Goal: Information Seeking & Learning: Learn about a topic

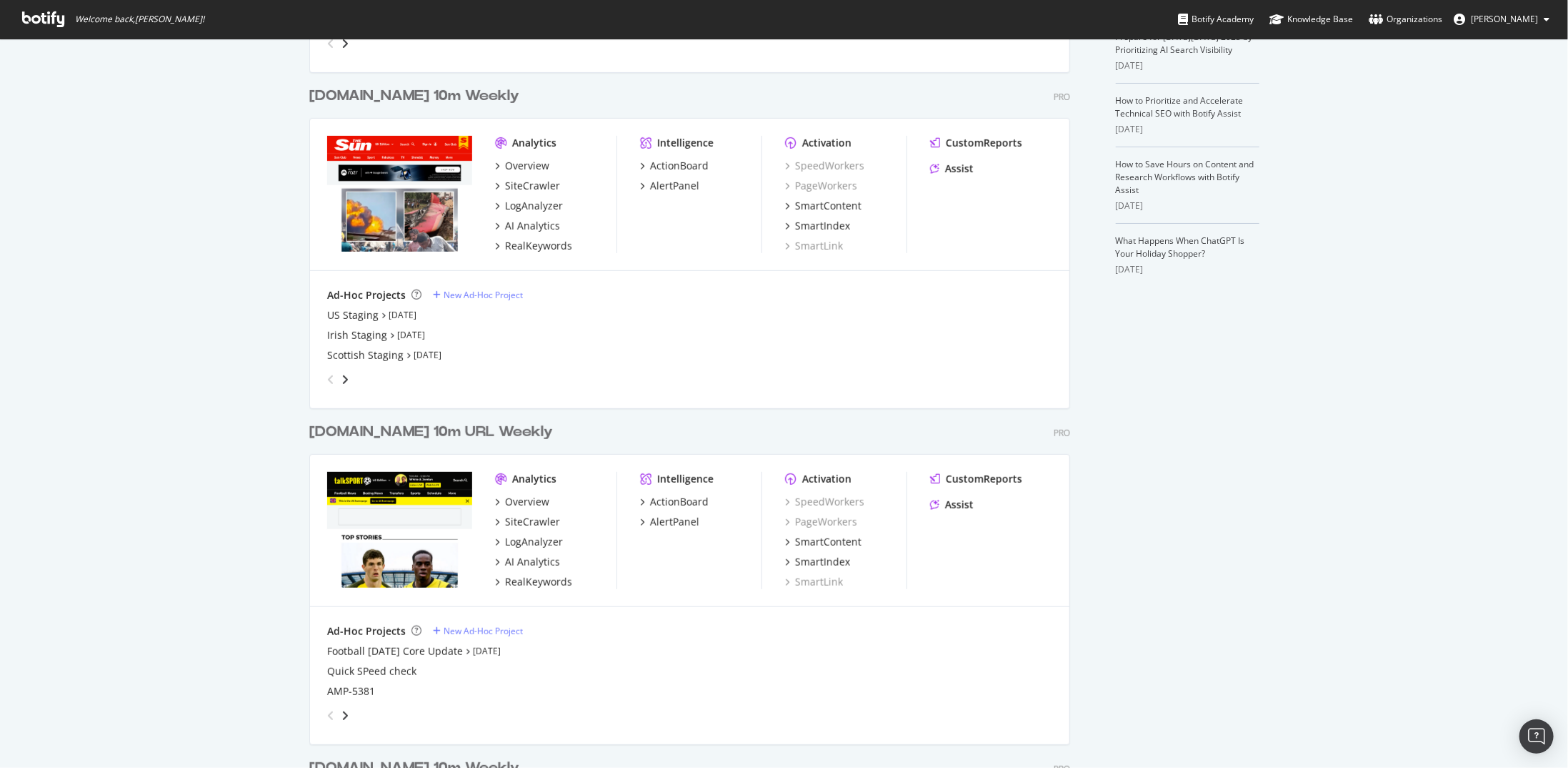
scroll to position [715, 0]
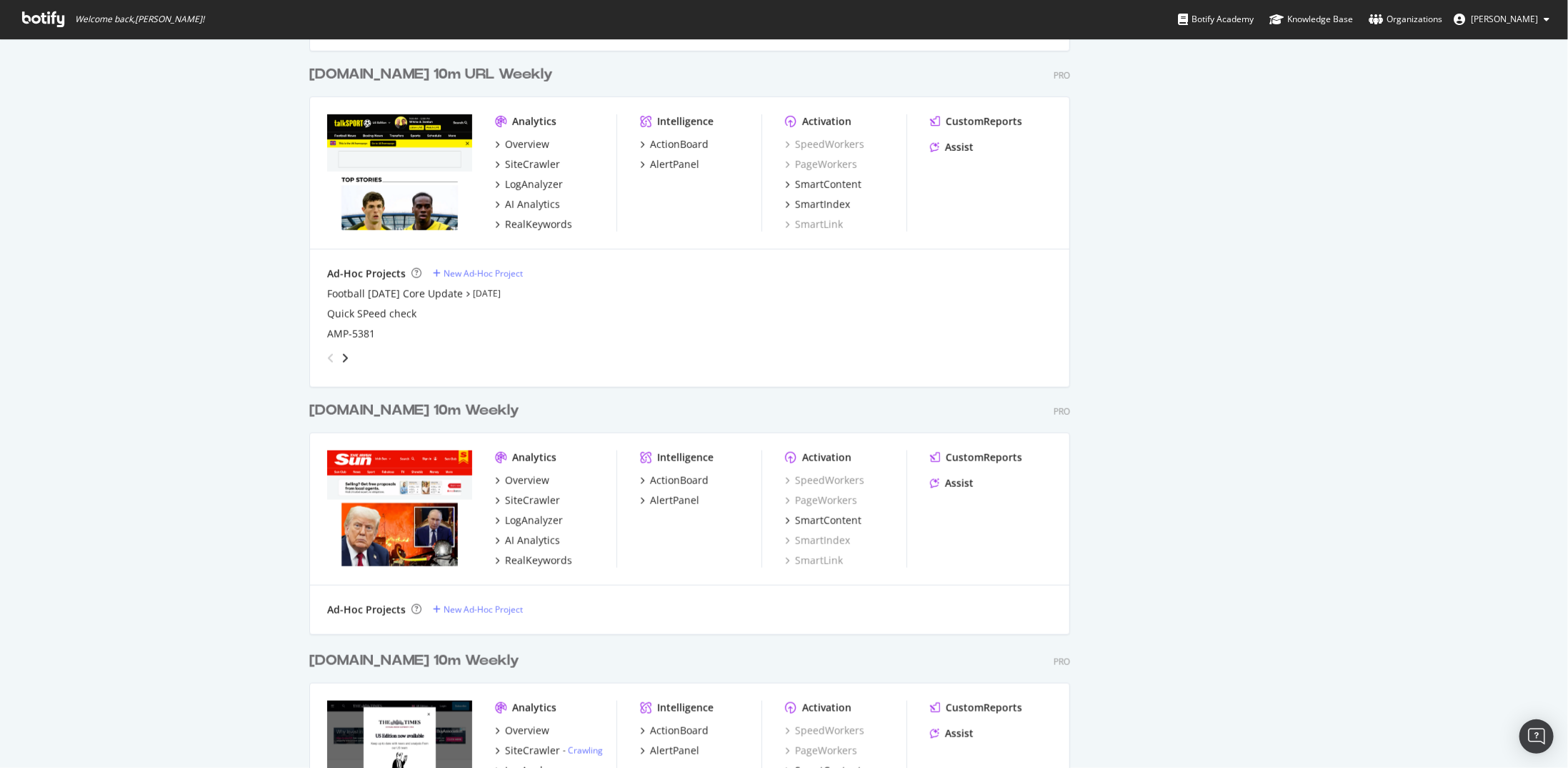
click at [360, 412] on div "thesun.ie 10m Weekly" at bounding box center [415, 410] width 210 height 21
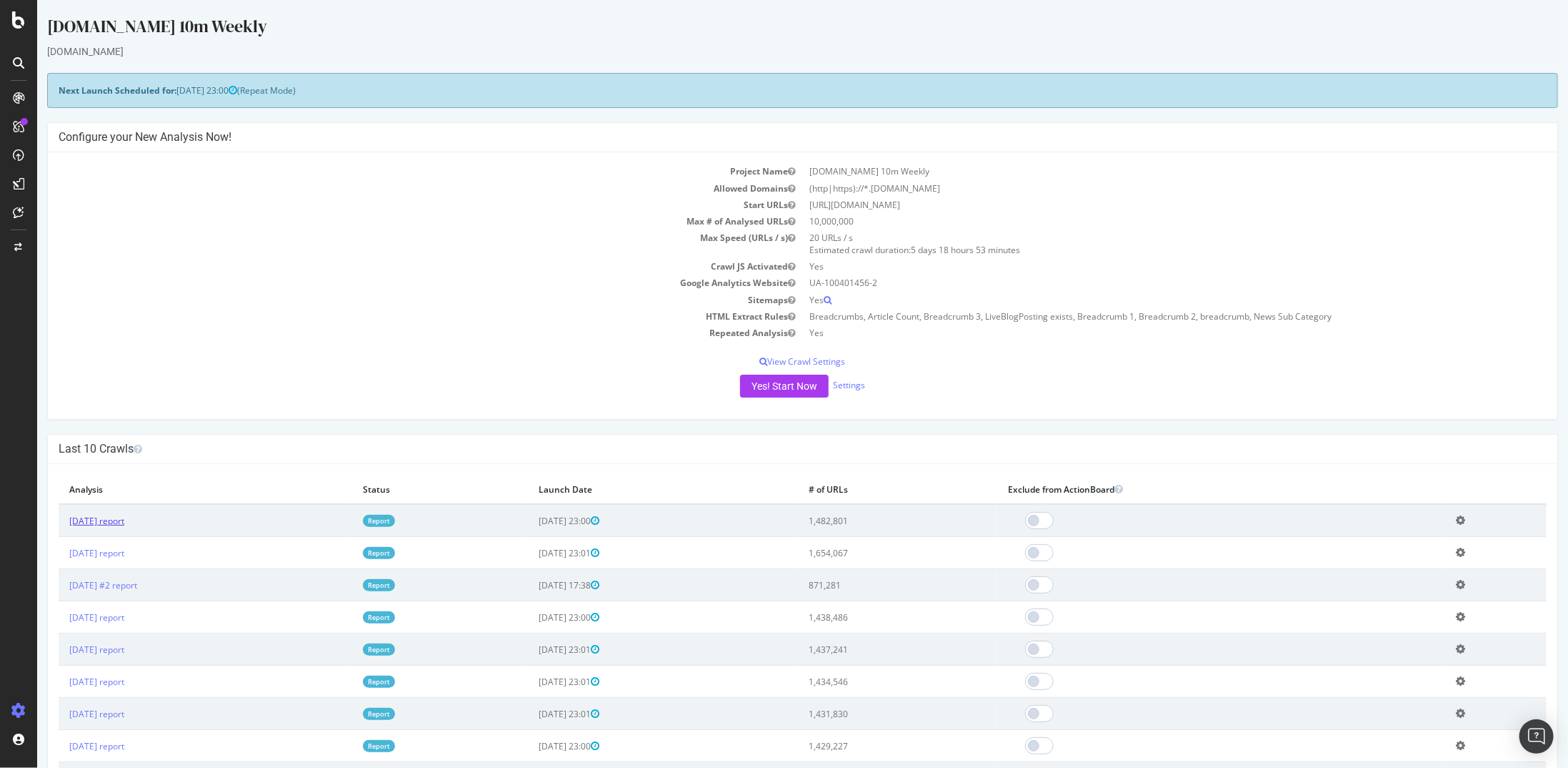
click at [83, 520] on link "2025 Oct. 5th report" at bounding box center [96, 521] width 55 height 12
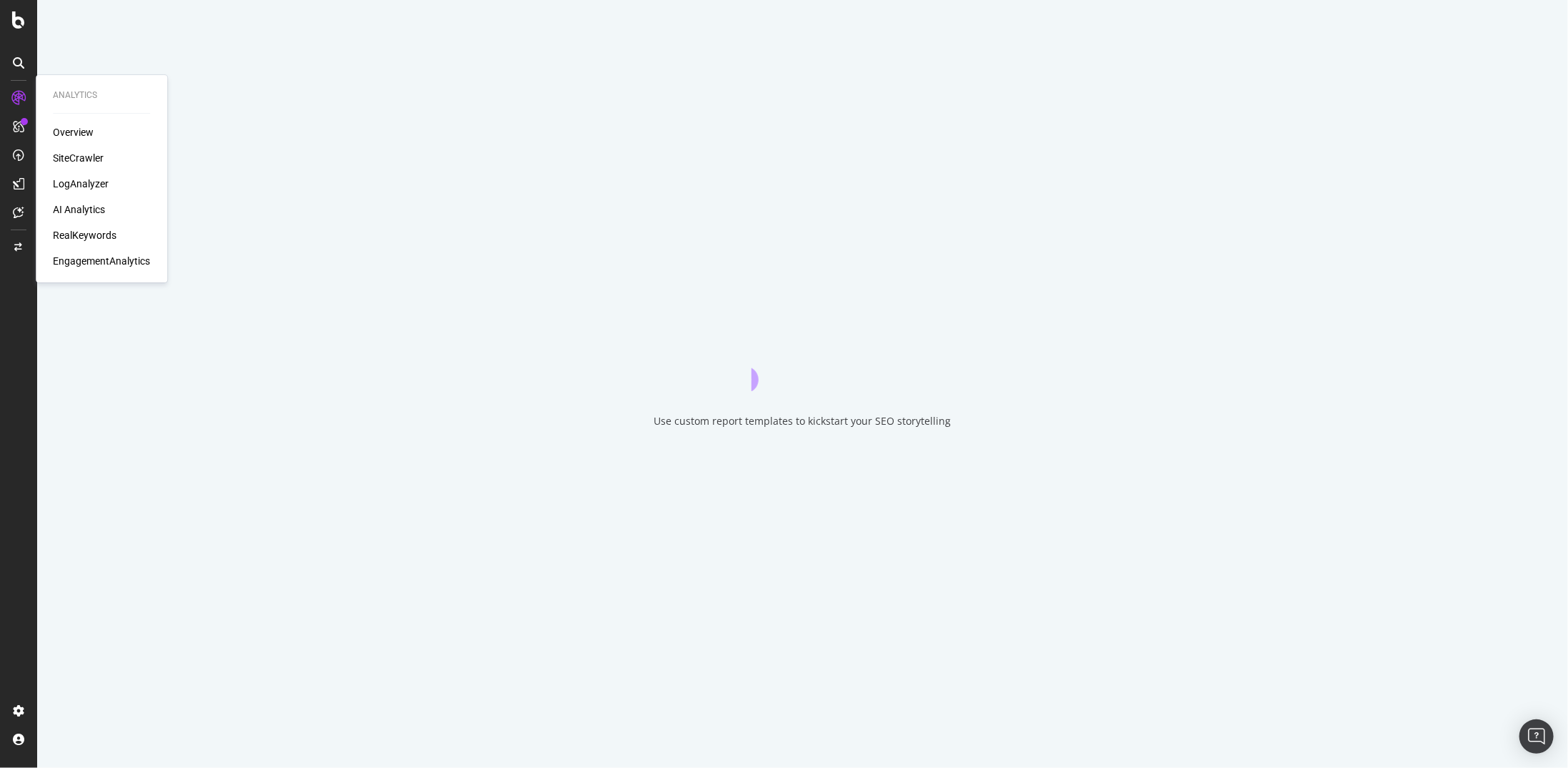
click at [98, 259] on div "EngagementAnalytics" at bounding box center [101, 260] width 97 height 14
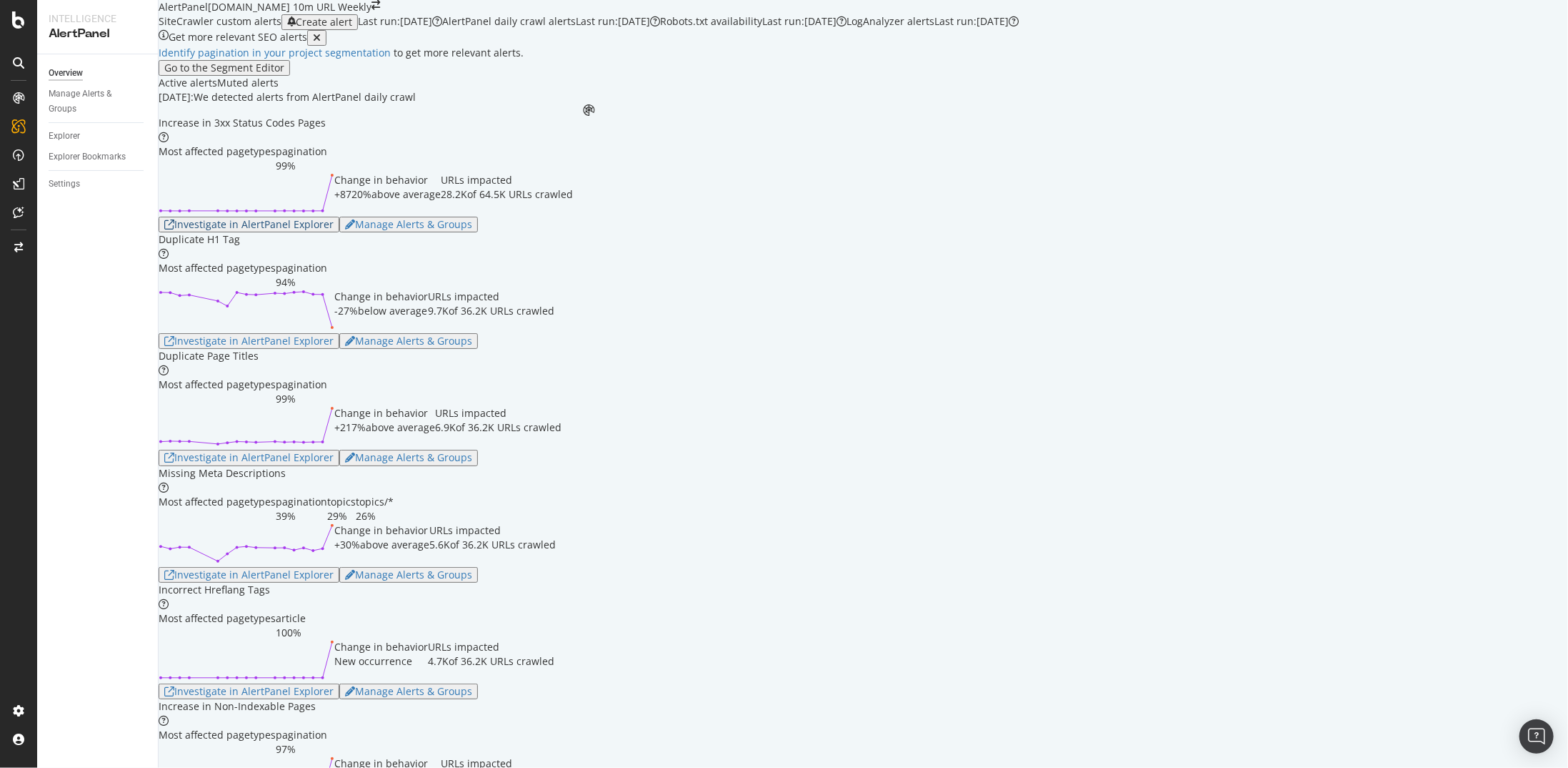
click at [333, 230] on div "Investigate in AlertPanel Explorer" at bounding box center [249, 224] width 169 height 11
click at [287, 399] on div "Investigate in AlertPanel Explorer" at bounding box center [249, 692] width 169 height 11
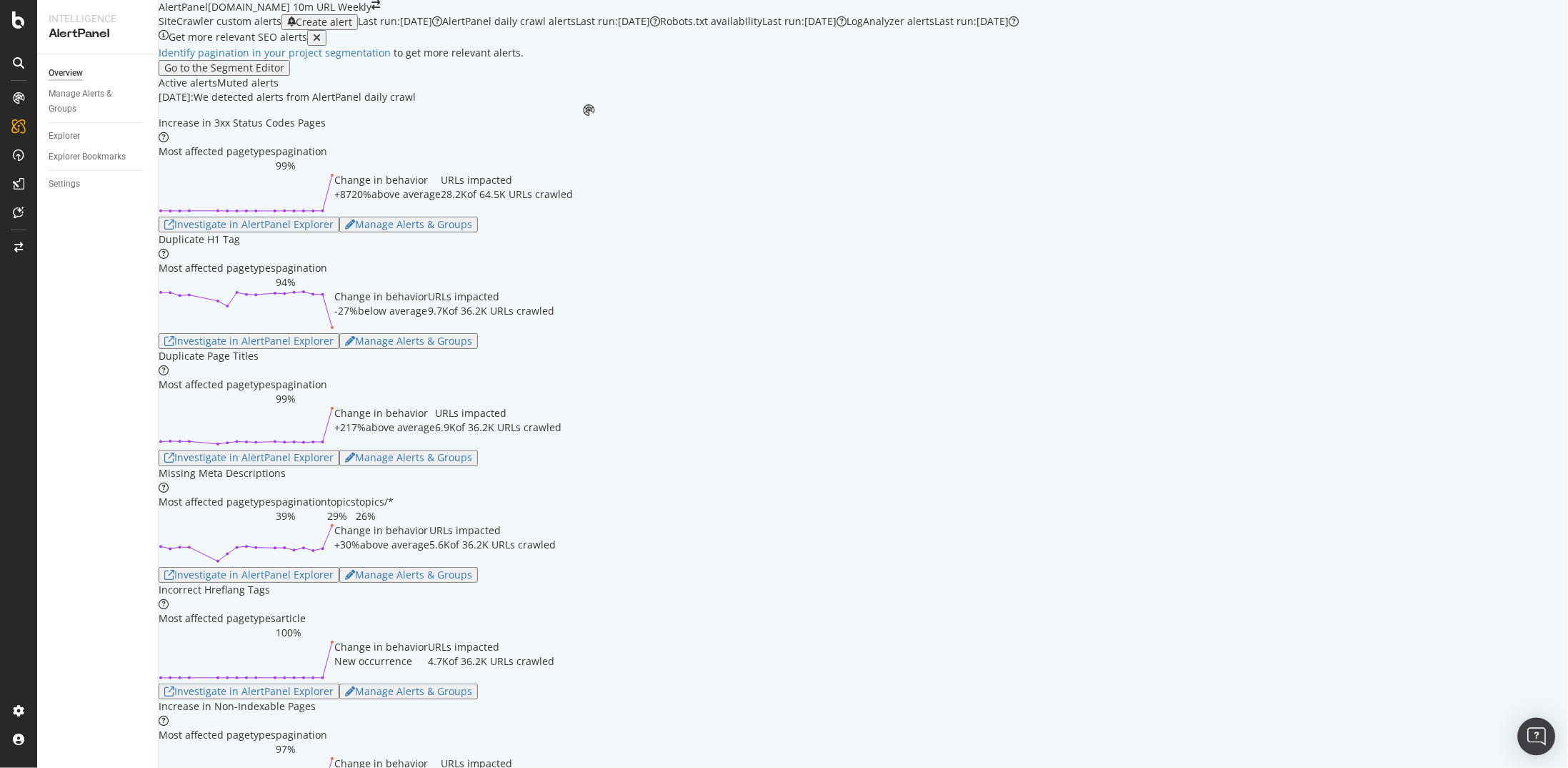
click at [914, 399] on div "Open Intercom Messenger" at bounding box center [1537, 737] width 38 height 38
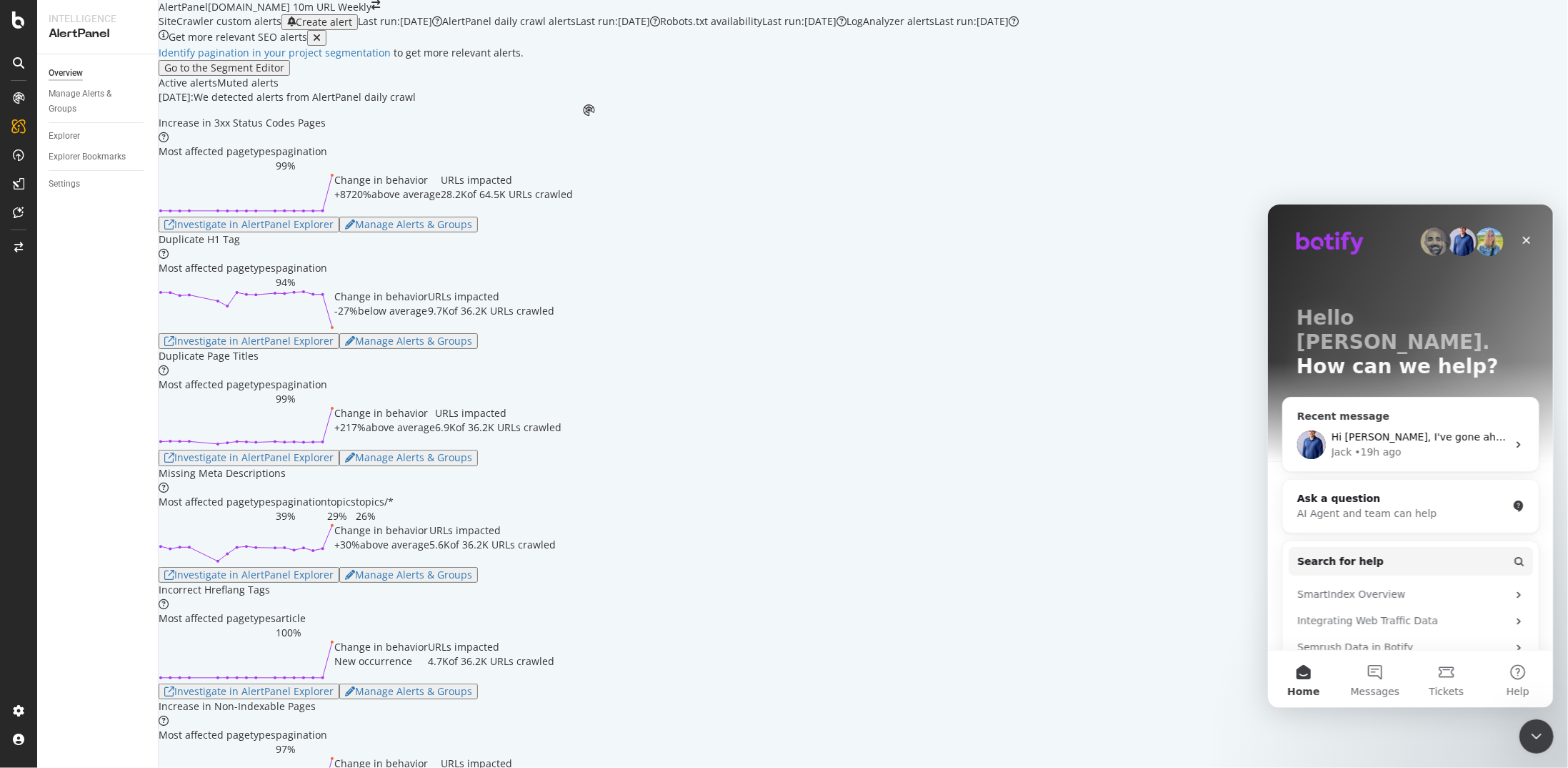
click at [914, 399] on div "Jack • 19h ago" at bounding box center [1419, 451] width 176 height 15
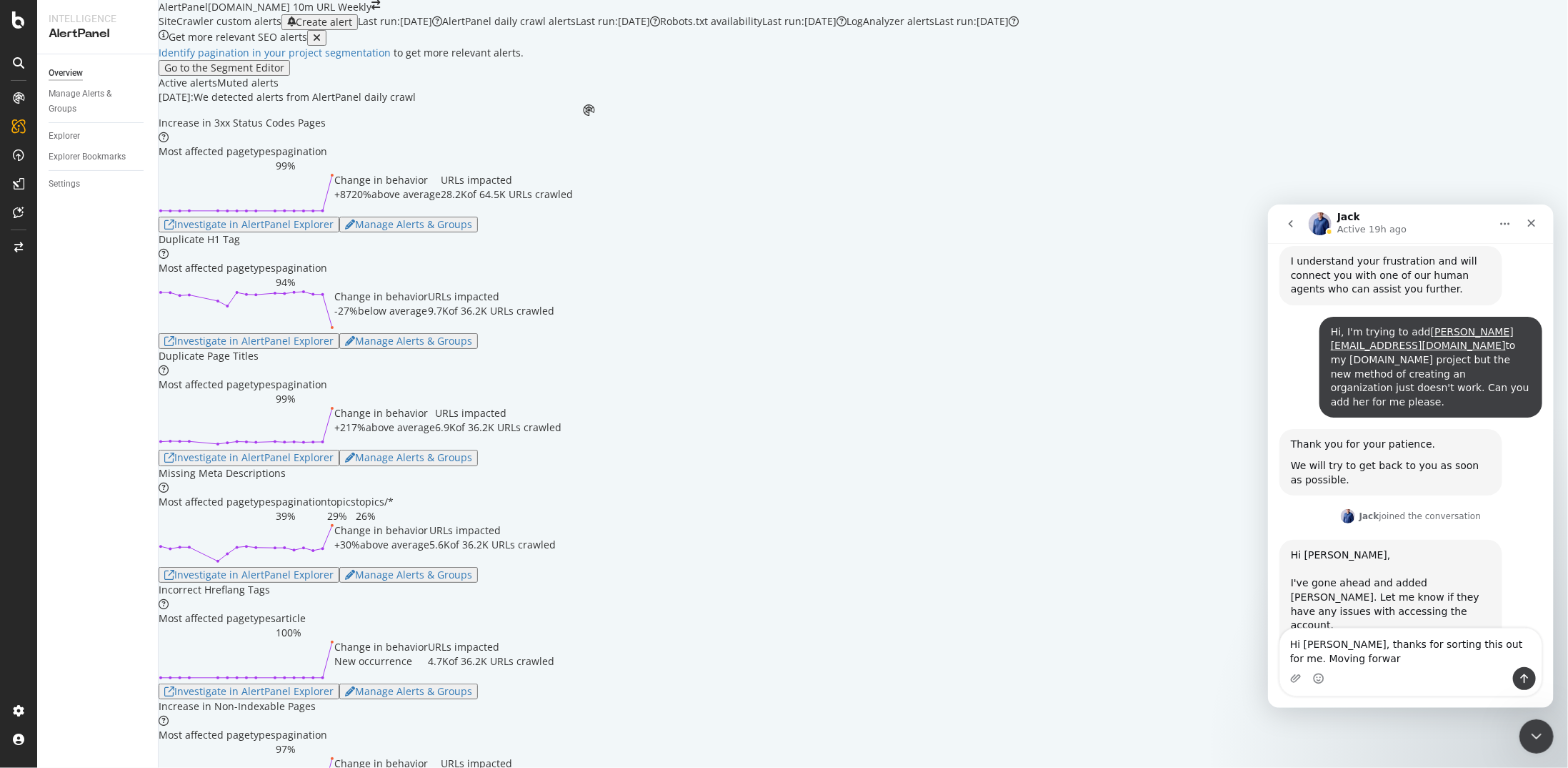
scroll to position [966, 0]
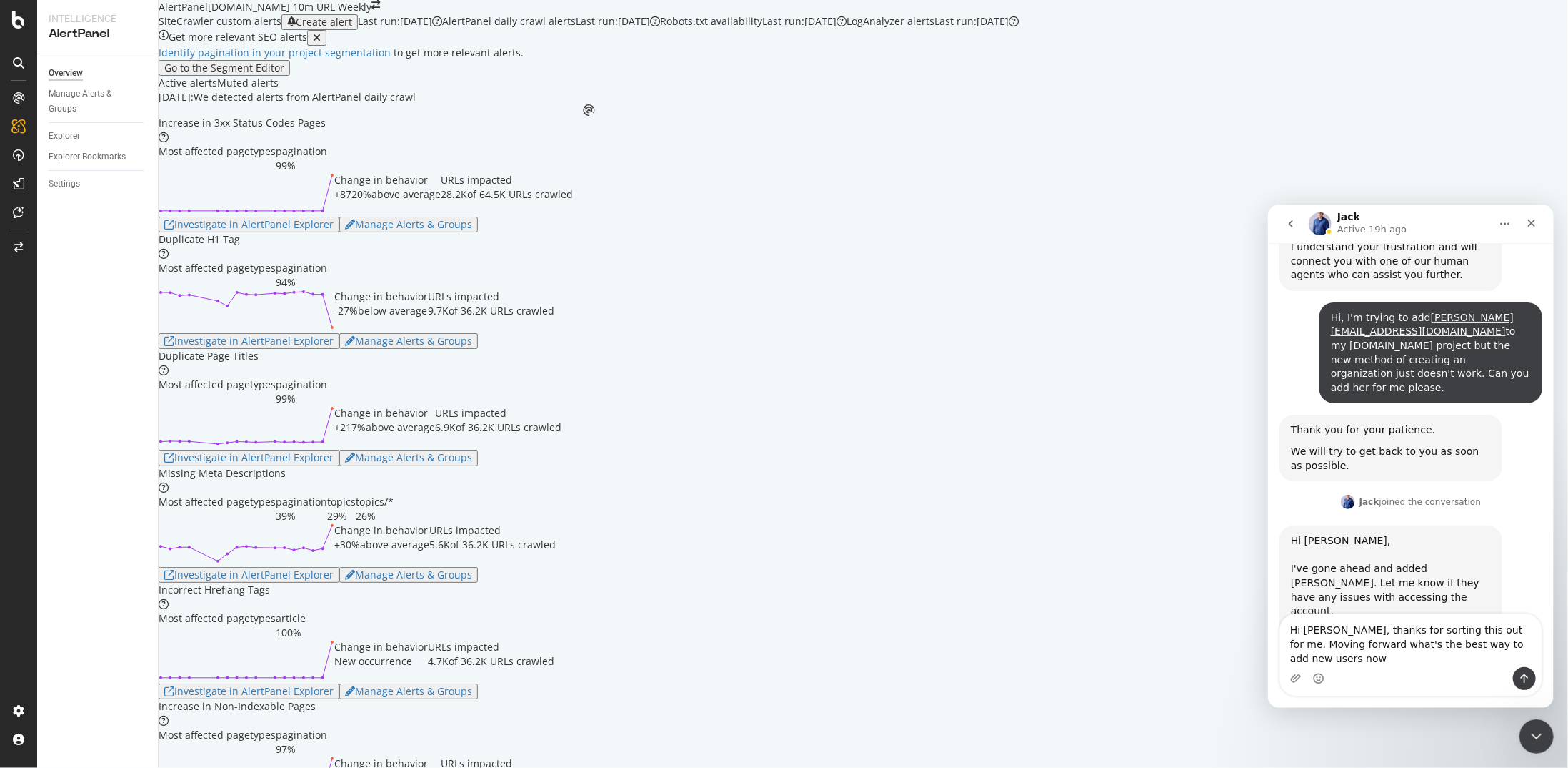
type textarea "Hi Jack, thanks for sorting this out for me. Moving forward what's the best way…"
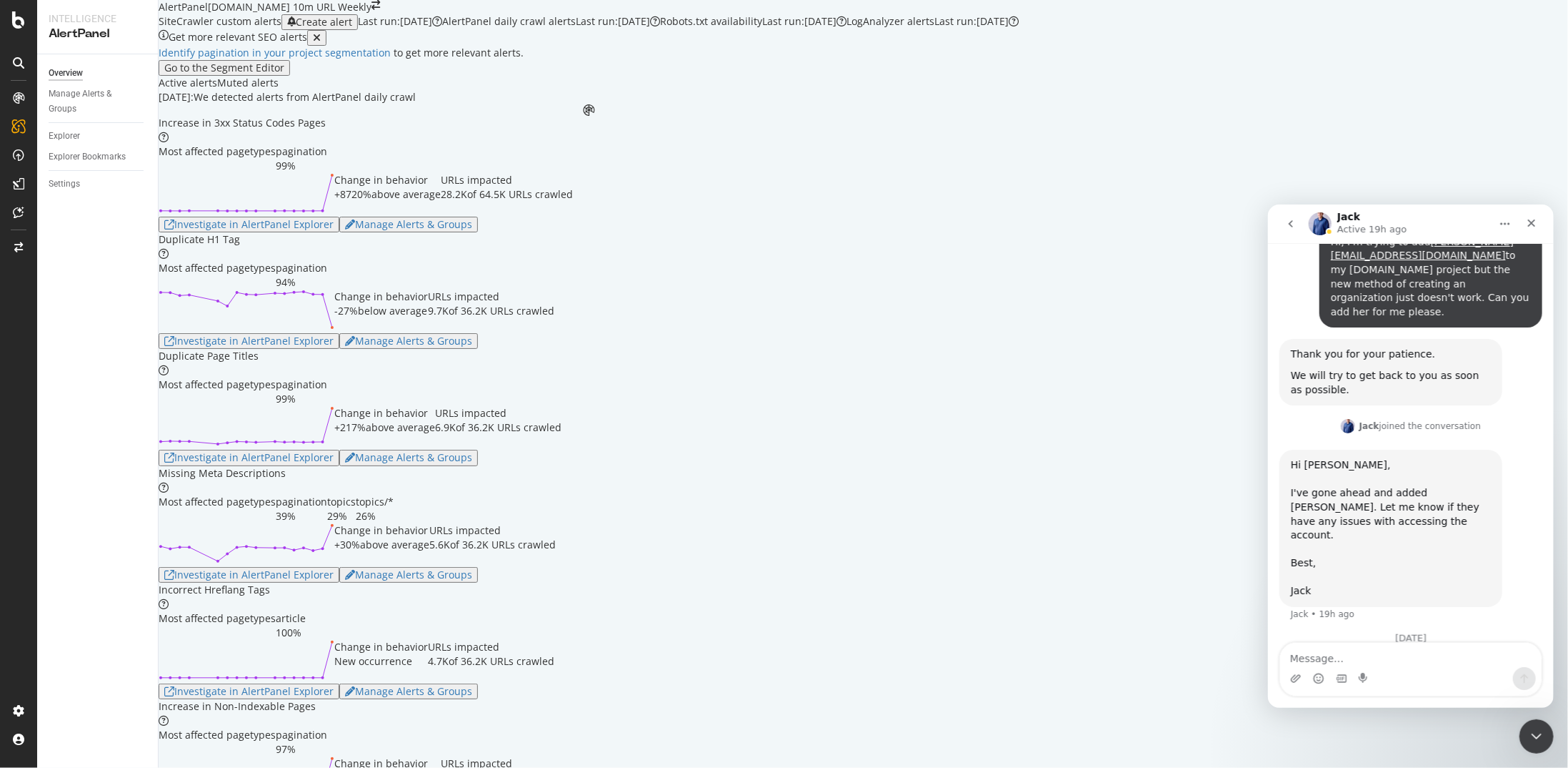
scroll to position [1060, 0]
click at [914, 399] on icon "Close Intercom Messenger" at bounding box center [1534, 734] width 17 height 17
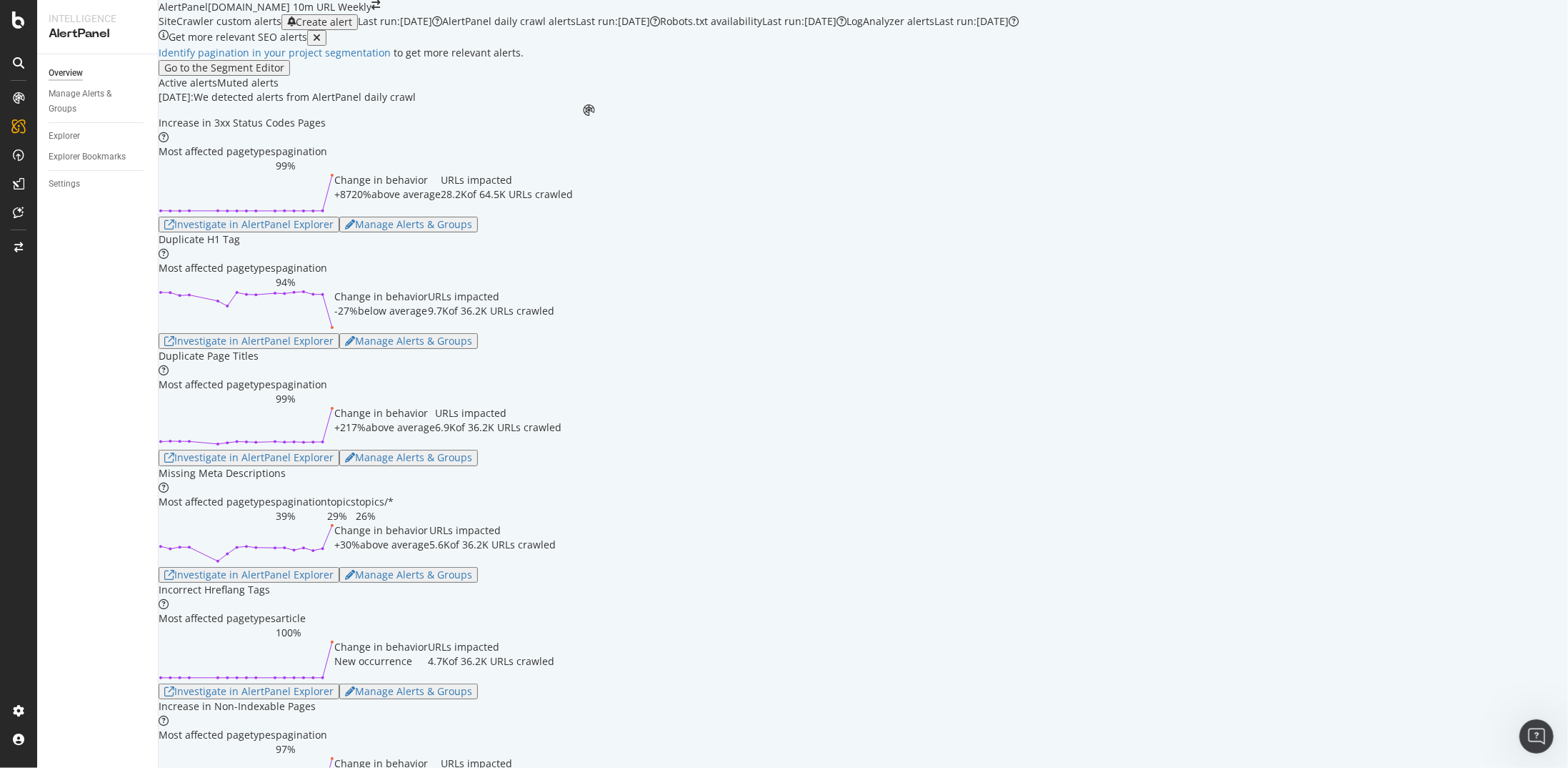
click at [914, 399] on body "Intelligence AlertPanel Overview Manage Alerts & Groups Explorer Explorer Bookm…" at bounding box center [784, 384] width 1568 height 768
click at [914, 399] on icon "Open Intercom Messenger" at bounding box center [1534, 734] width 24 height 24
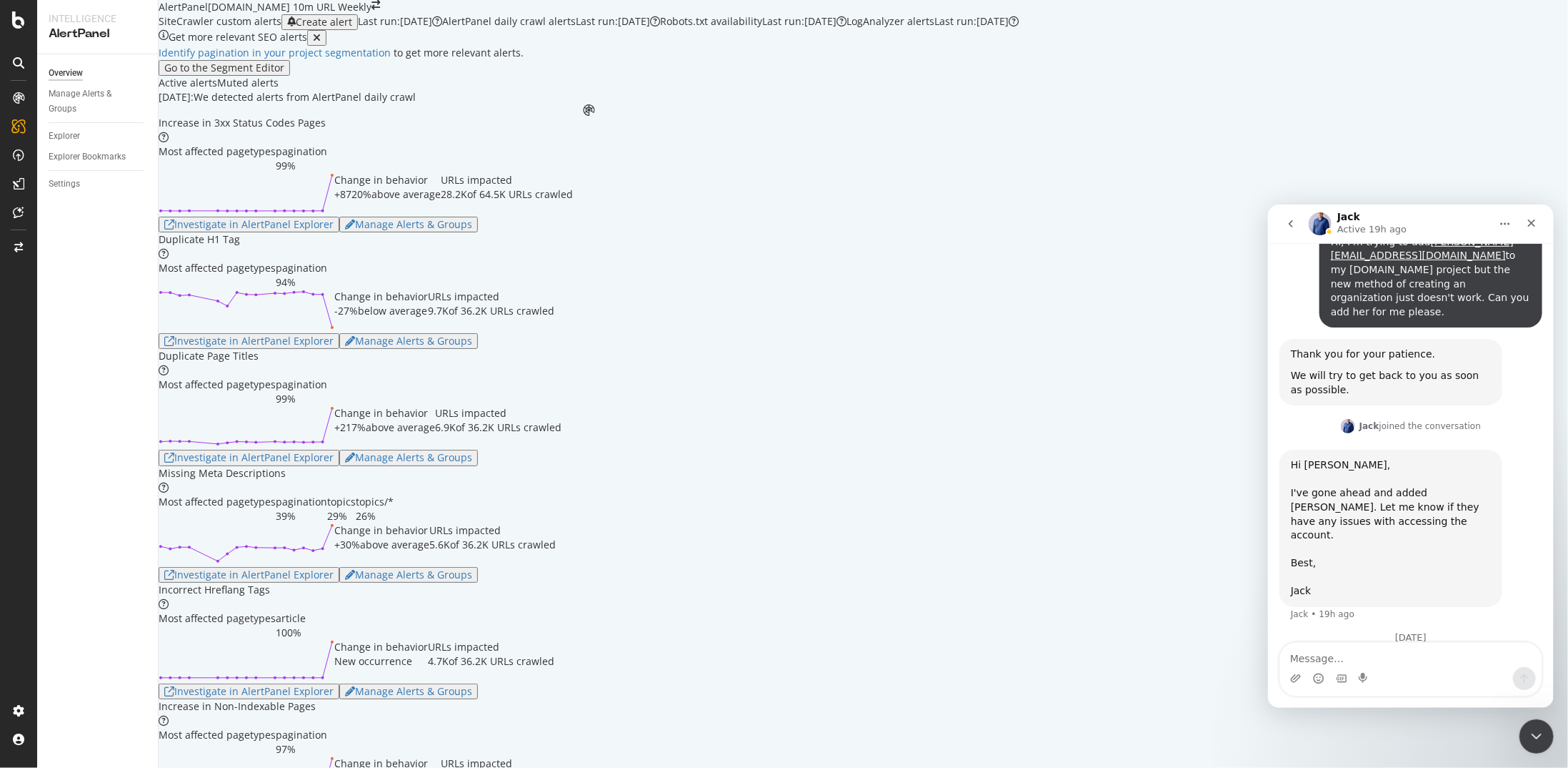
click at [914, 399] on textarea "Message…" at bounding box center [1410, 654] width 262 height 25
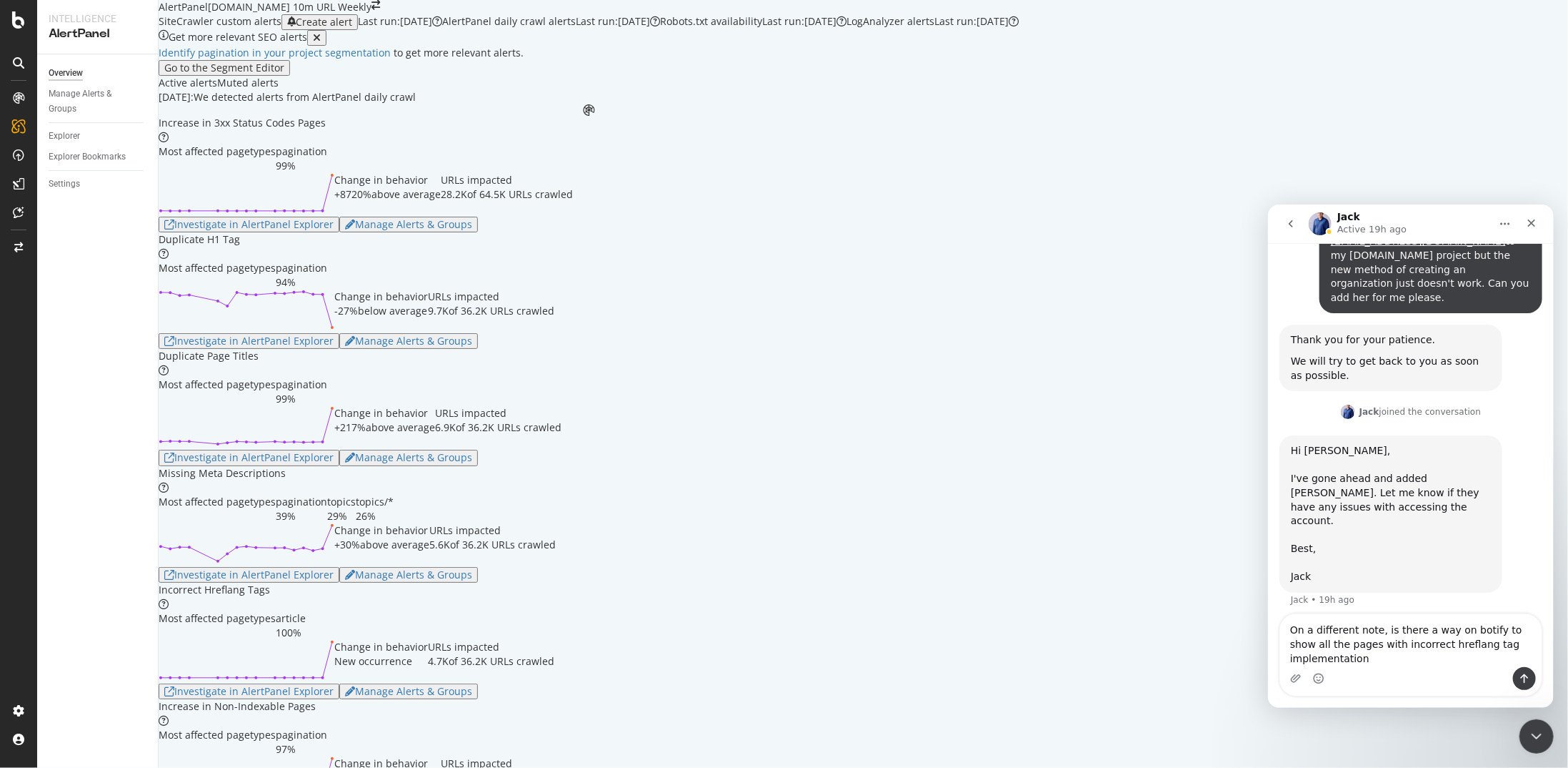
type textarea "On a different note, is there a way on botify to show all the pages with incorr…"
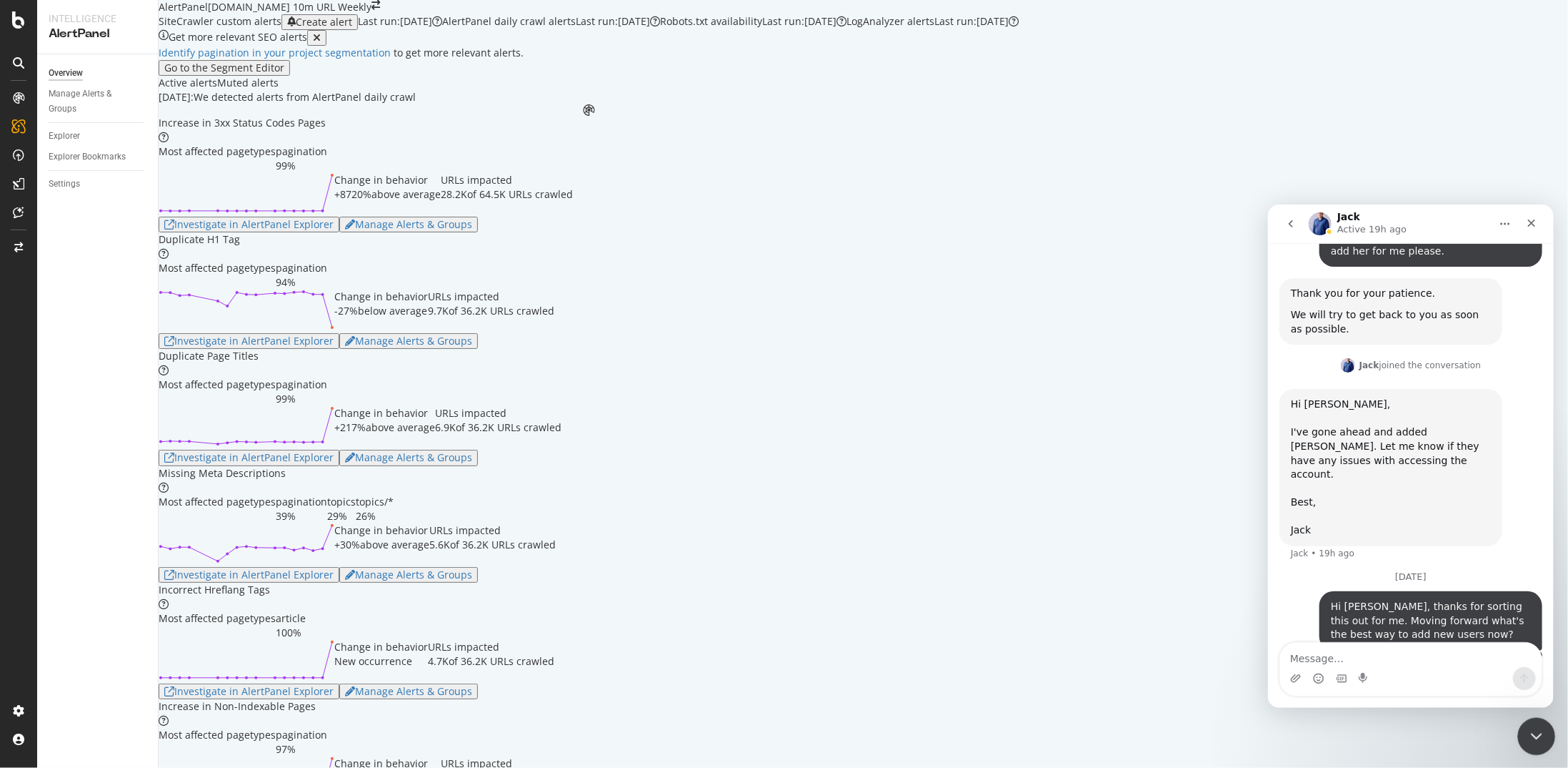
click at [914, 399] on icon "Close Intercom Messenger" at bounding box center [1534, 734] width 17 height 17
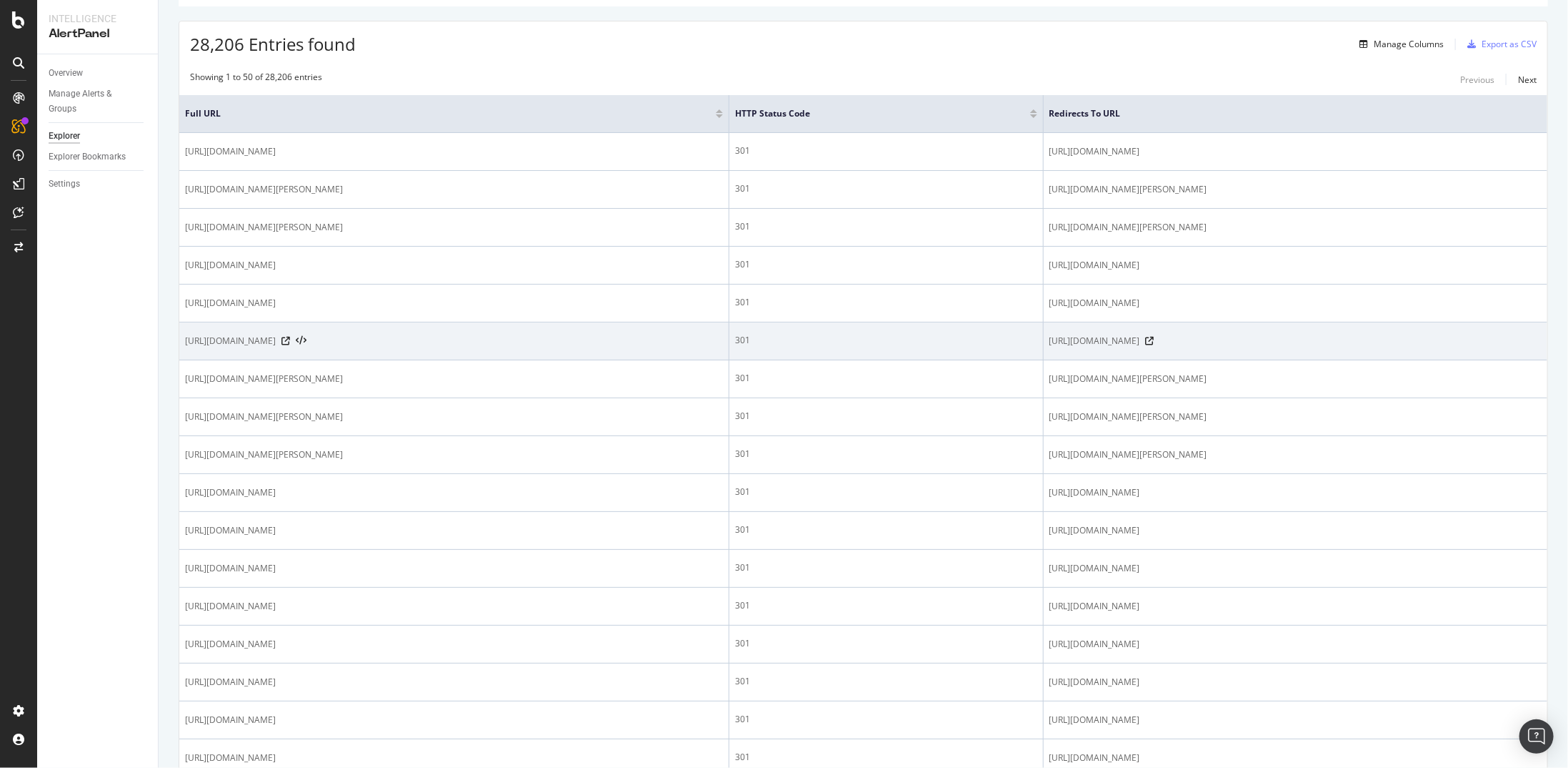
scroll to position [357, 0]
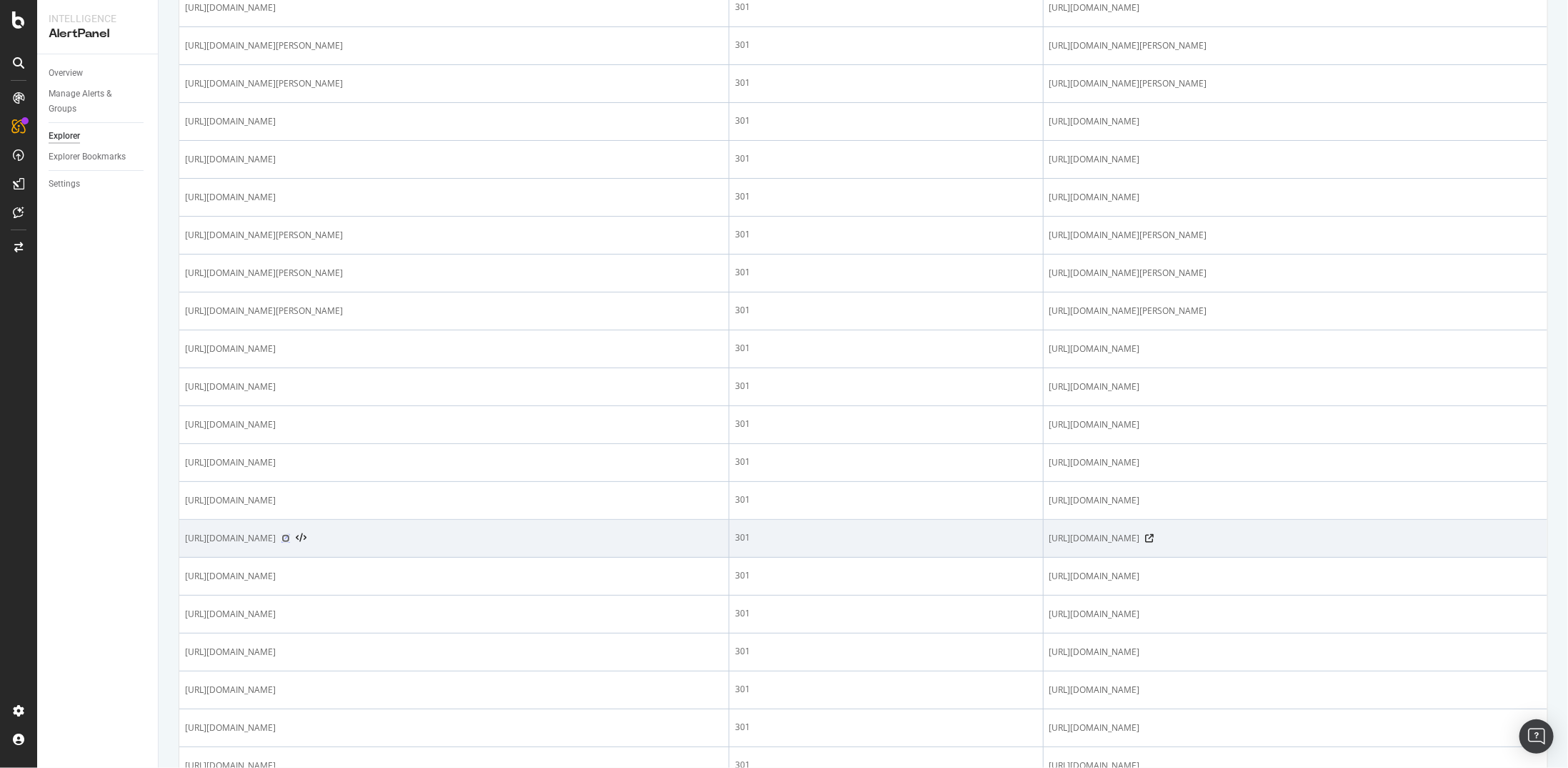
click at [290, 534] on icon at bounding box center [286, 538] width 8 height 8
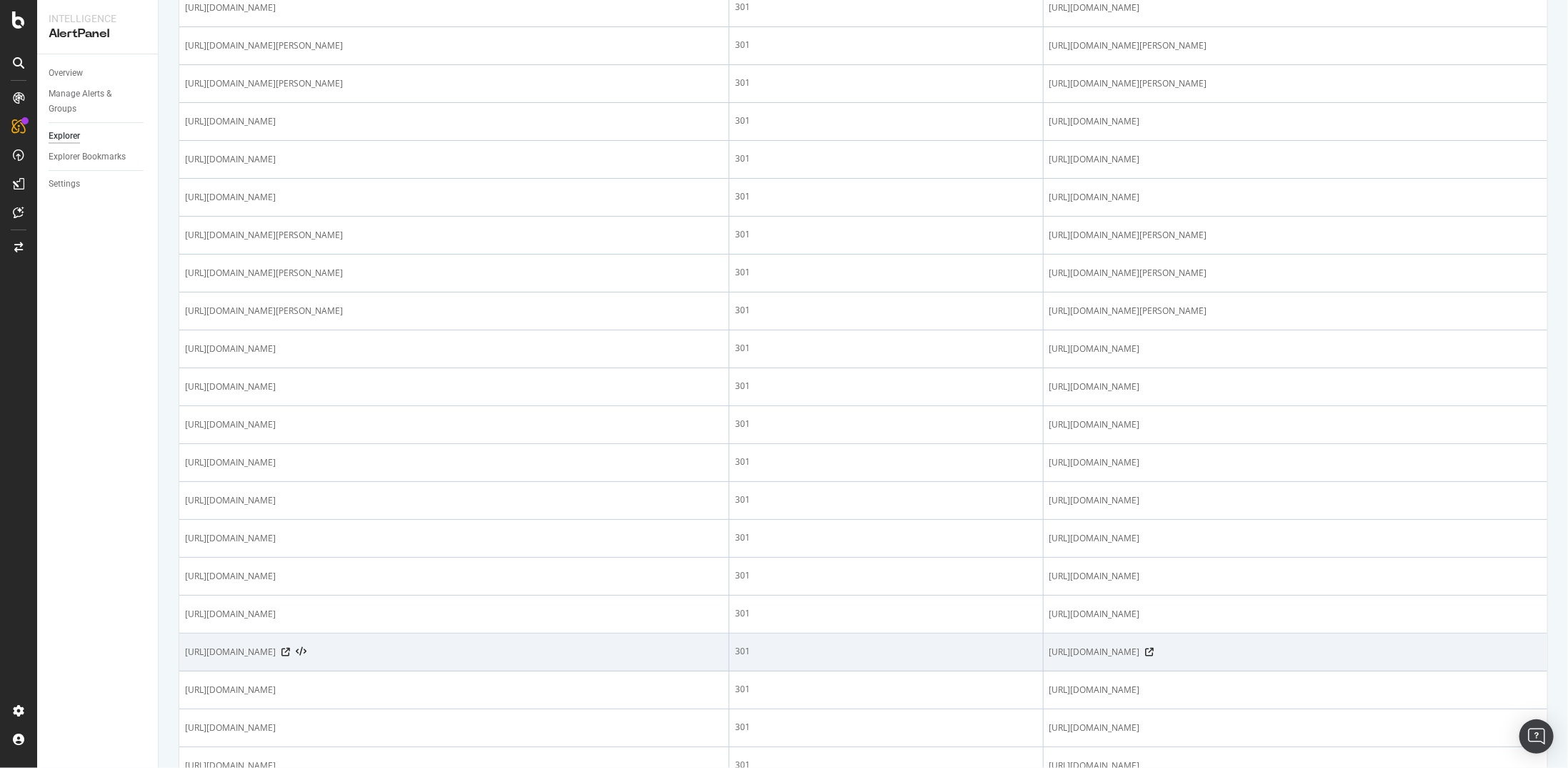
click at [306, 647] on div at bounding box center [294, 652] width 25 height 10
click at [290, 647] on icon at bounding box center [286, 651] width 8 height 8
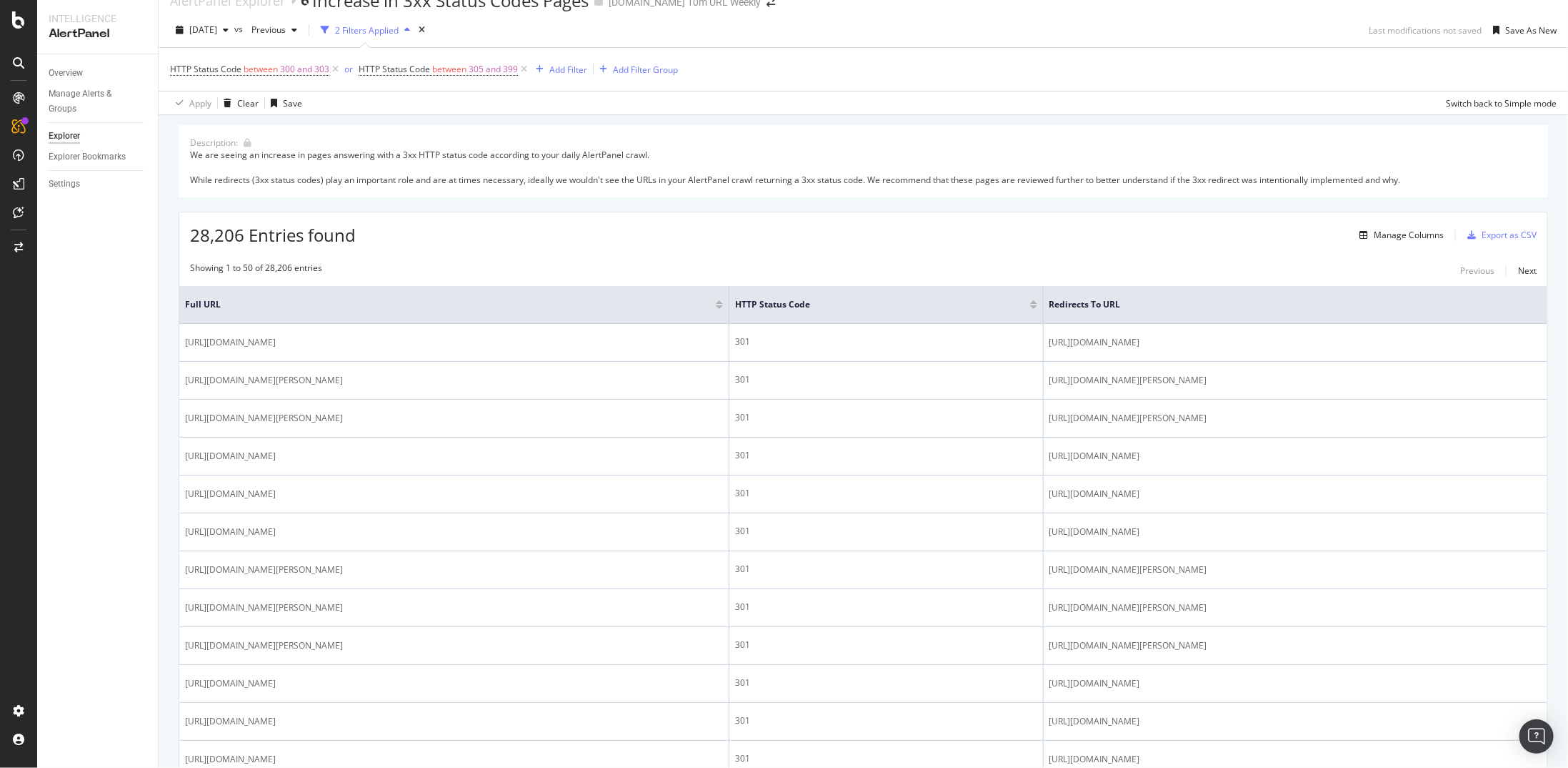
scroll to position [0, 0]
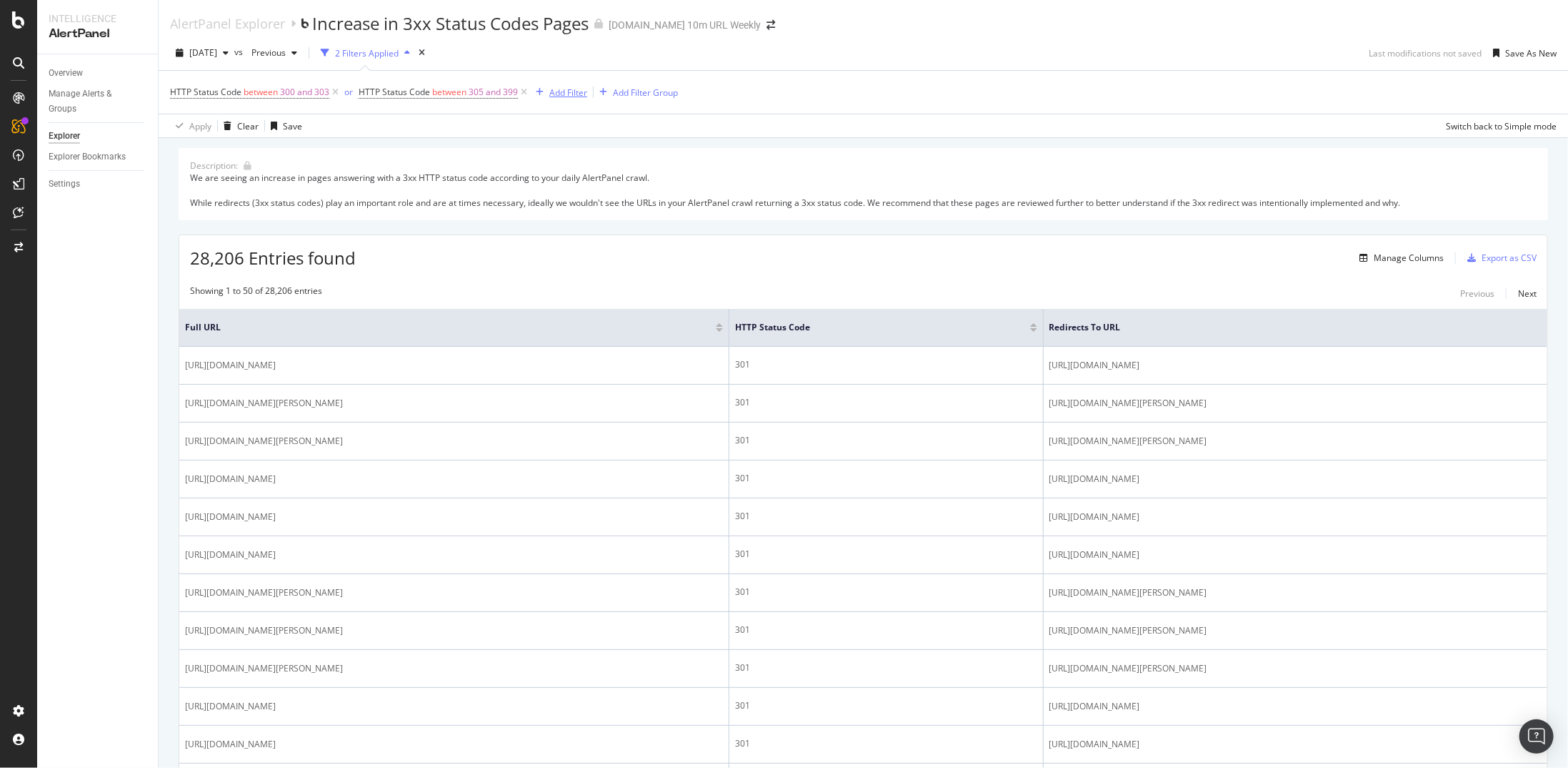
click at [566, 94] on div "Add Filter" at bounding box center [568, 92] width 38 height 12
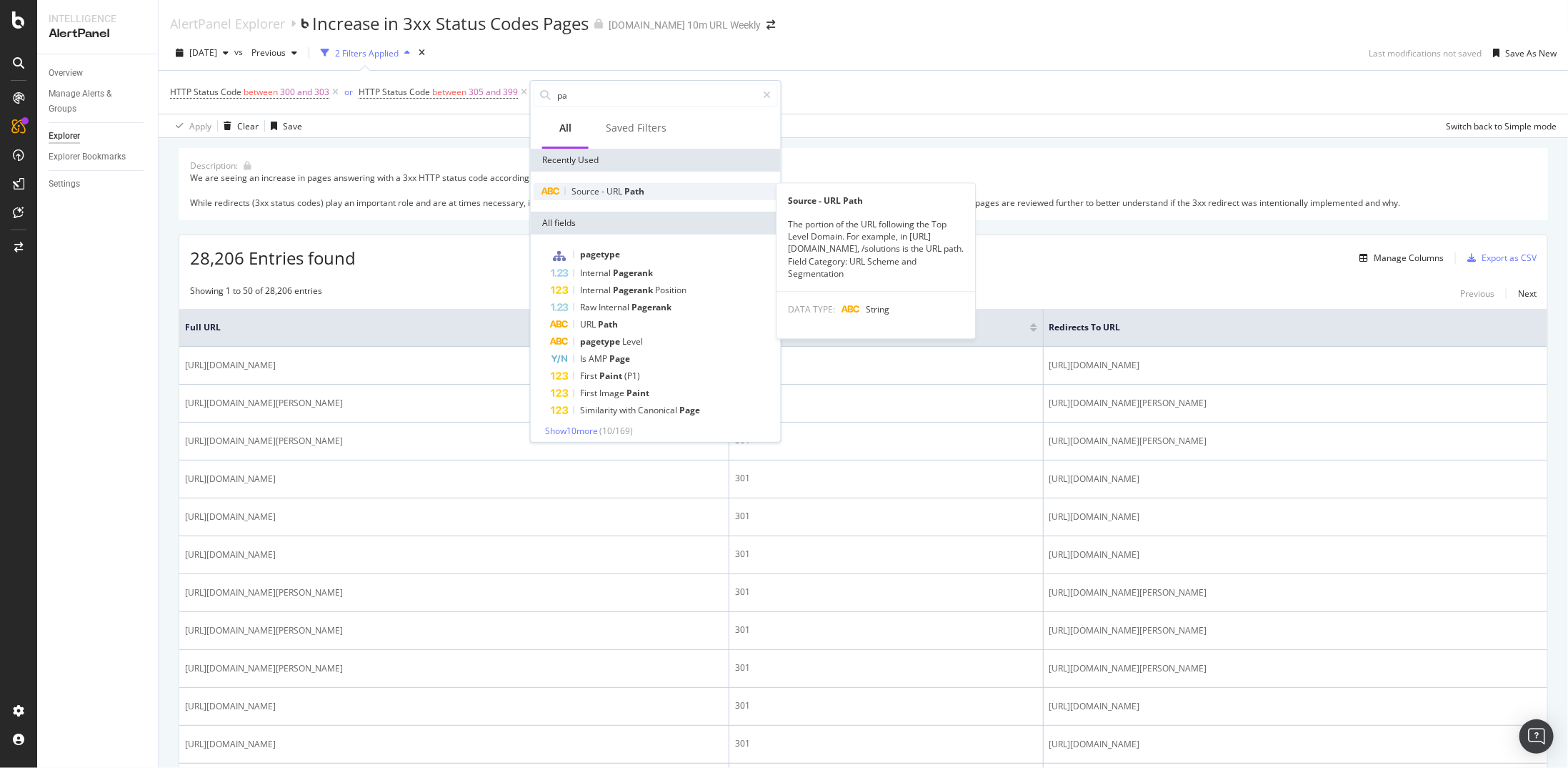
type input "pa"
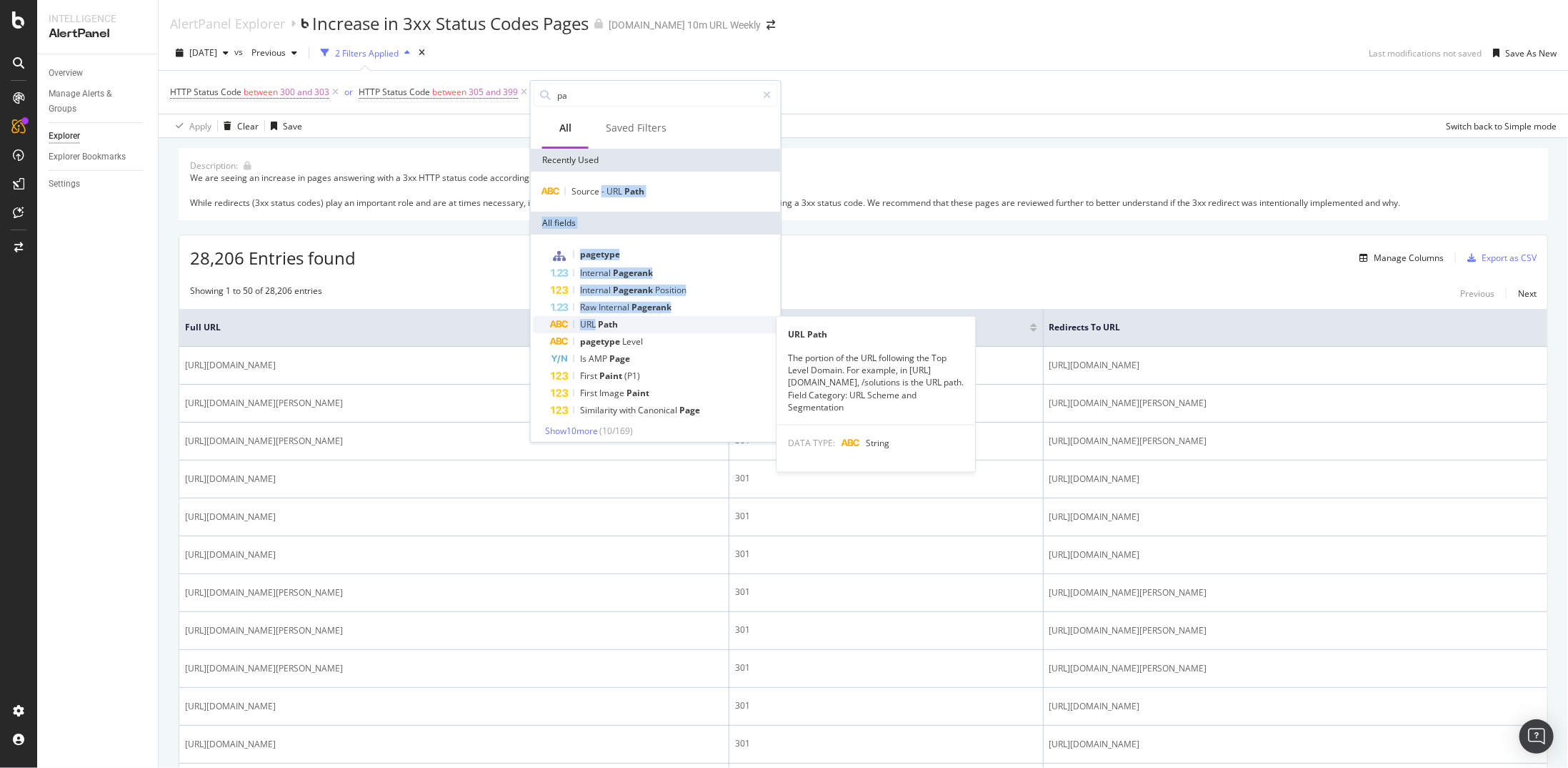
drag, startPoint x: 599, startPoint y: 185, endPoint x: 595, endPoint y: 328, distance: 143.1
click at [595, 329] on div "Recently Used Source - URL Path All fields pagetype Internal Pagerank Internal …" at bounding box center [656, 298] width 250 height 300
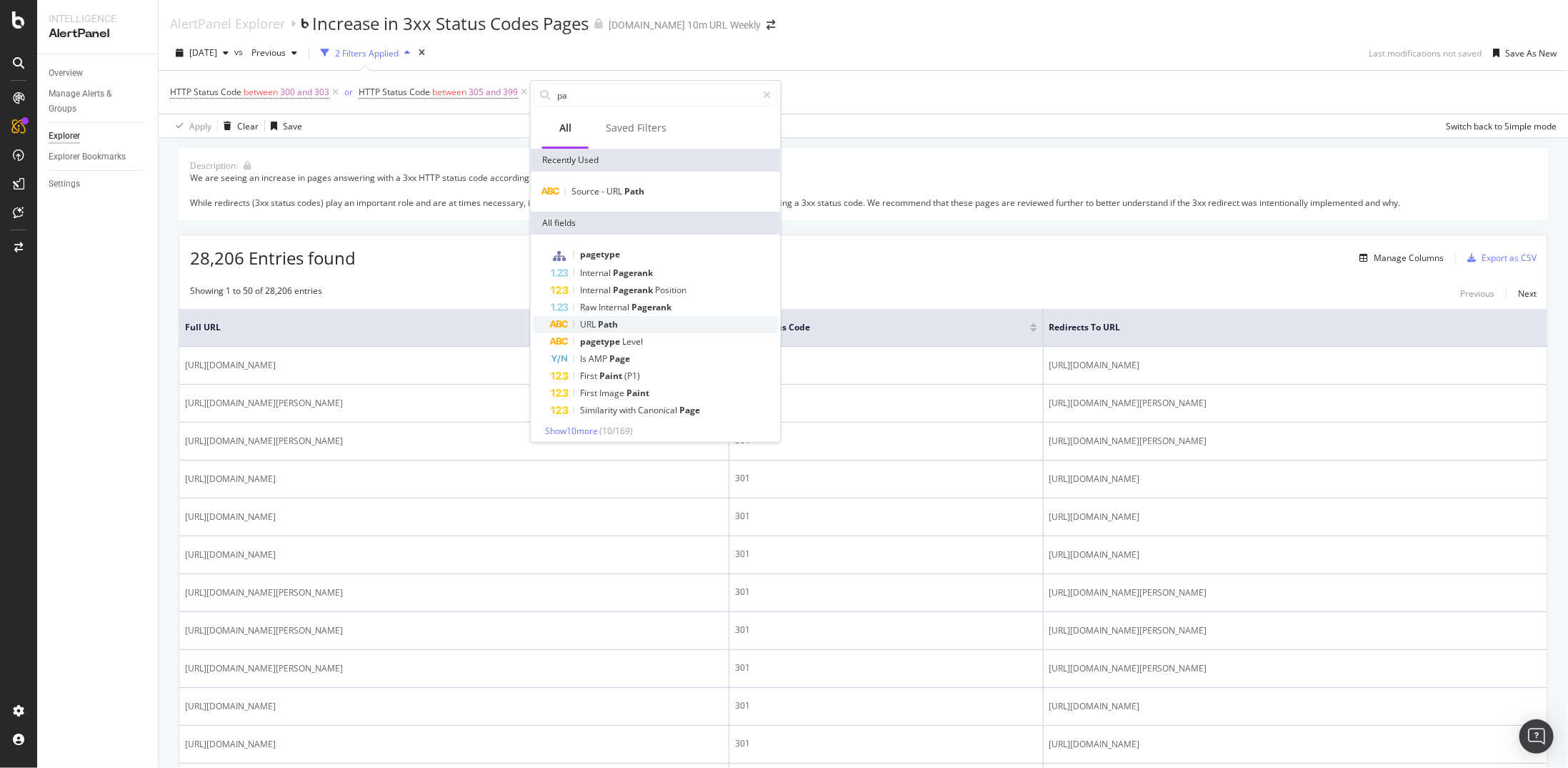
click at [595, 327] on span "URL" at bounding box center [589, 324] width 18 height 12
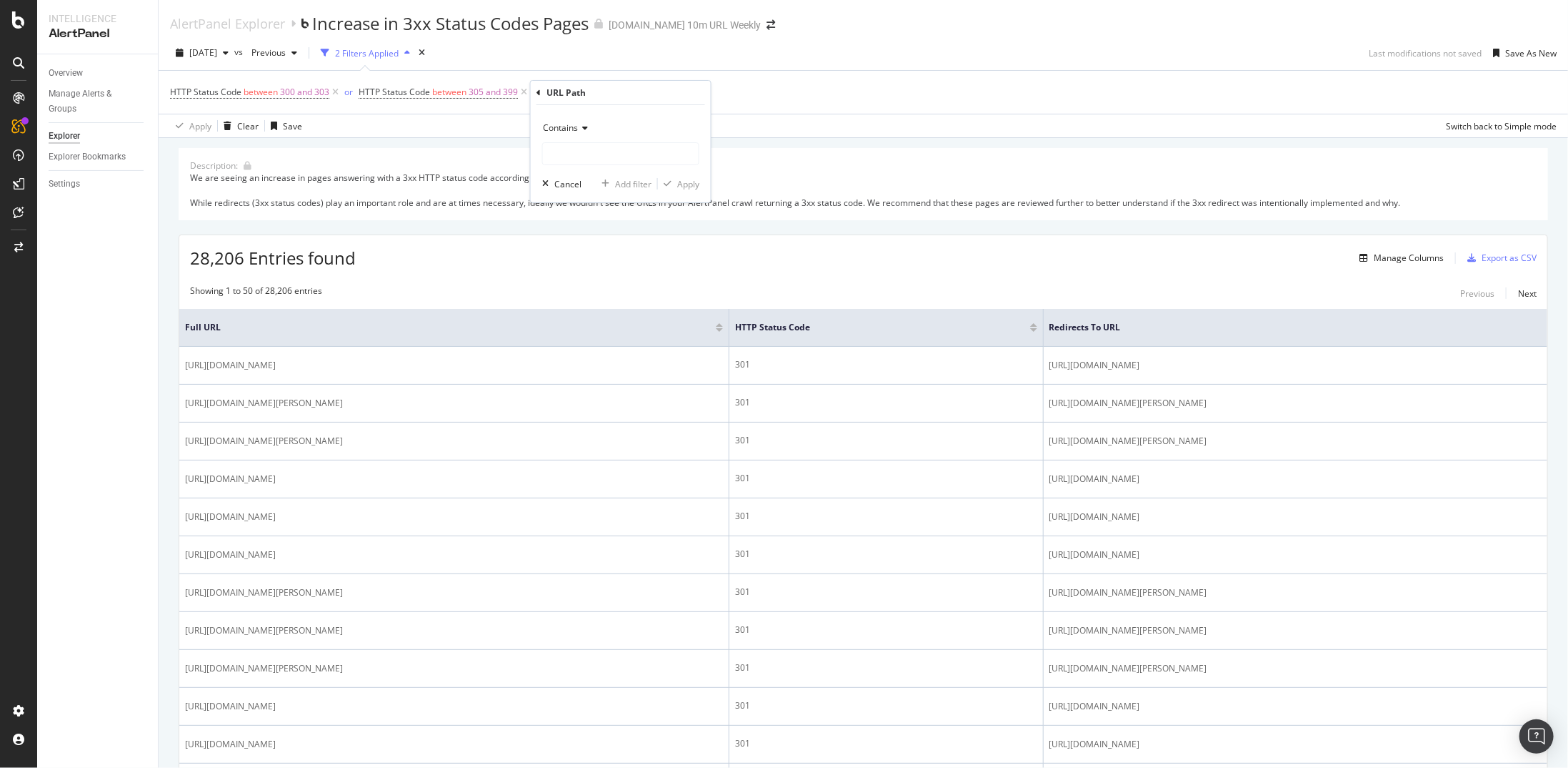
click at [578, 130] on icon at bounding box center [583, 128] width 10 height 8
click at [580, 283] on span "Doesn't contain" at bounding box center [580, 287] width 62 height 12
click at [577, 154] on input "text" at bounding box center [621, 154] width 156 height 23
type input "/page/"
click at [690, 186] on div "Apply" at bounding box center [688, 184] width 22 height 12
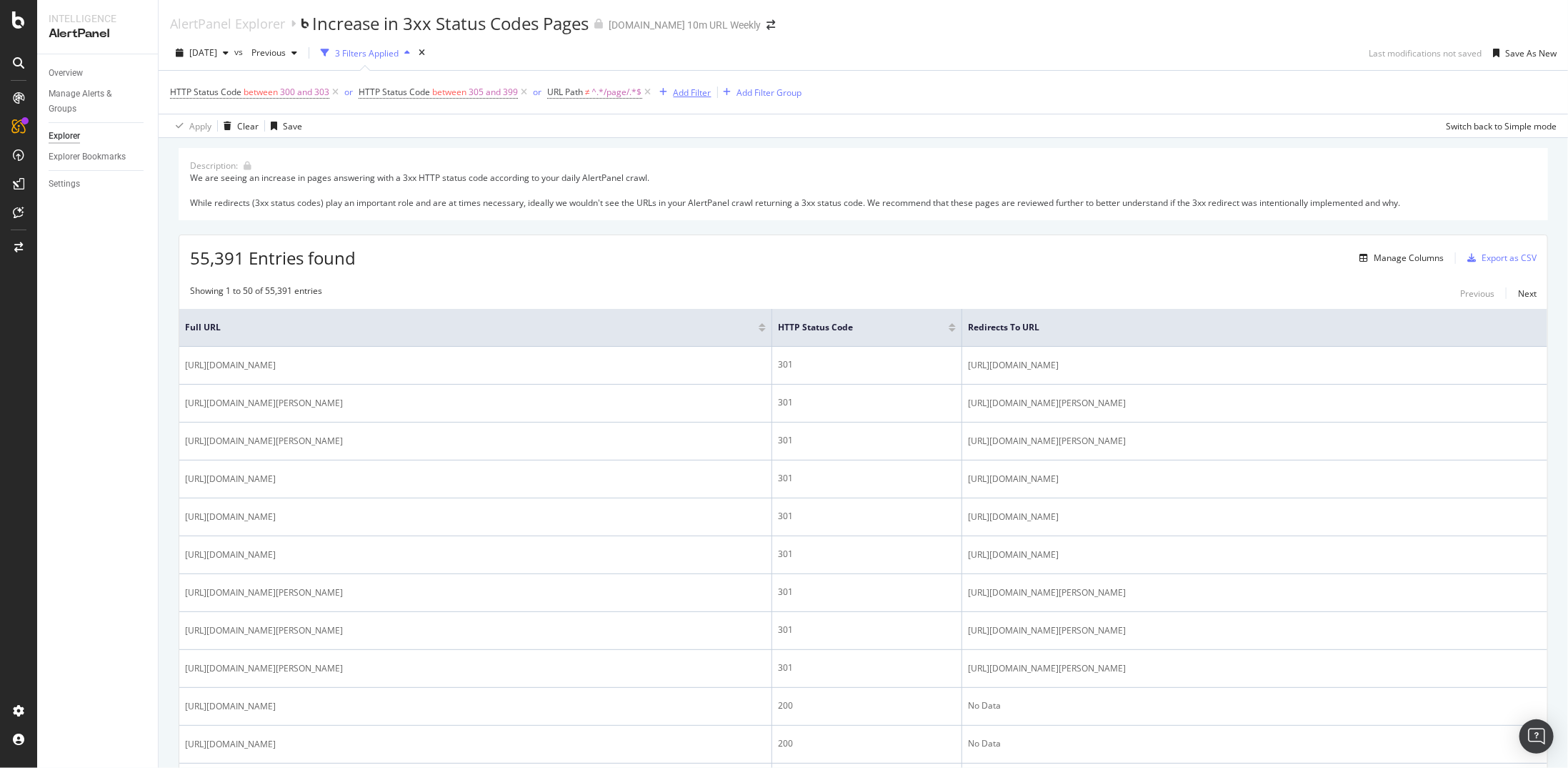
click at [691, 88] on div "Add Filter" at bounding box center [693, 92] width 38 height 12
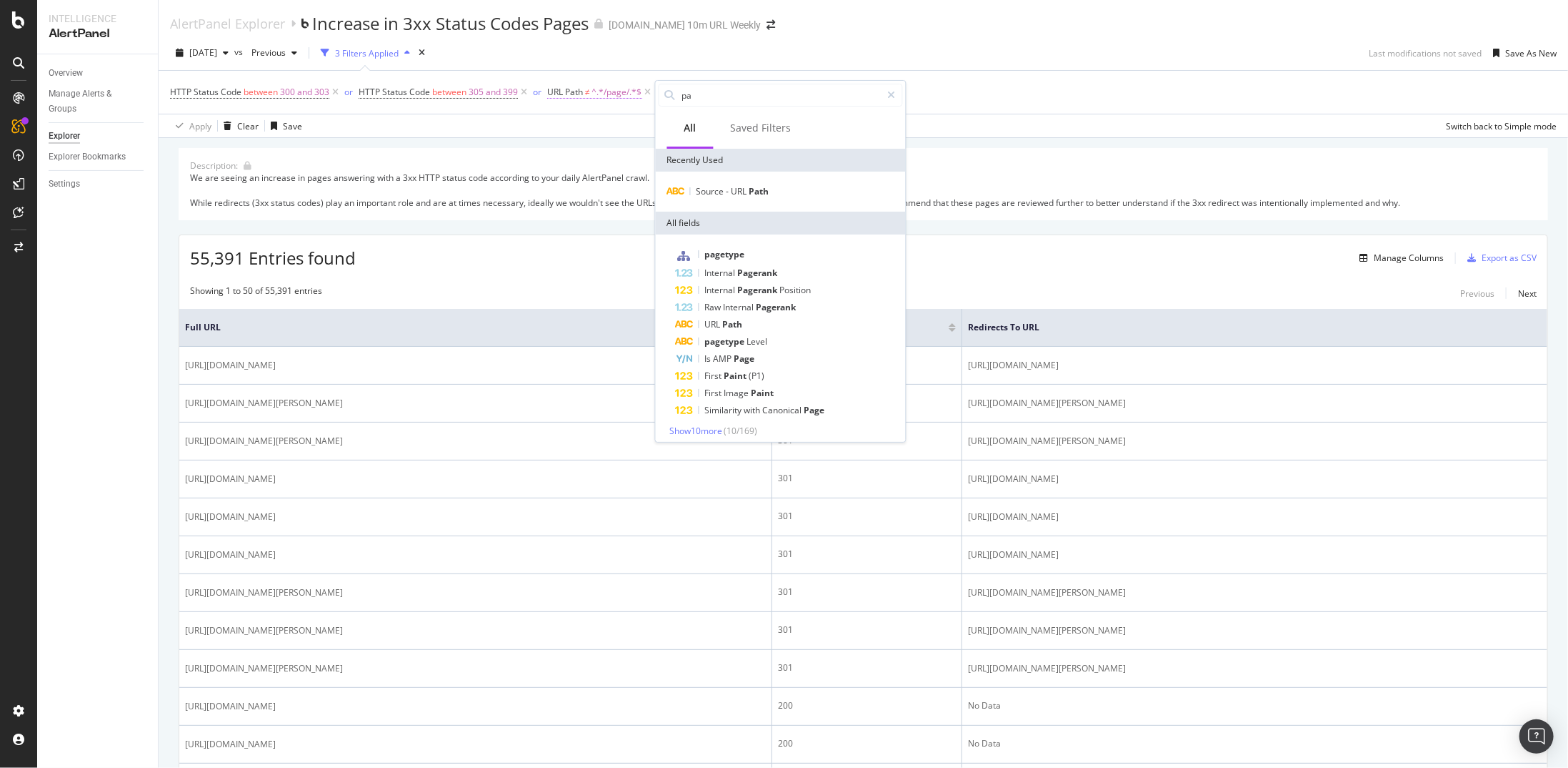
click at [598, 97] on span "^.*/page/.*$" at bounding box center [617, 92] width 50 height 20
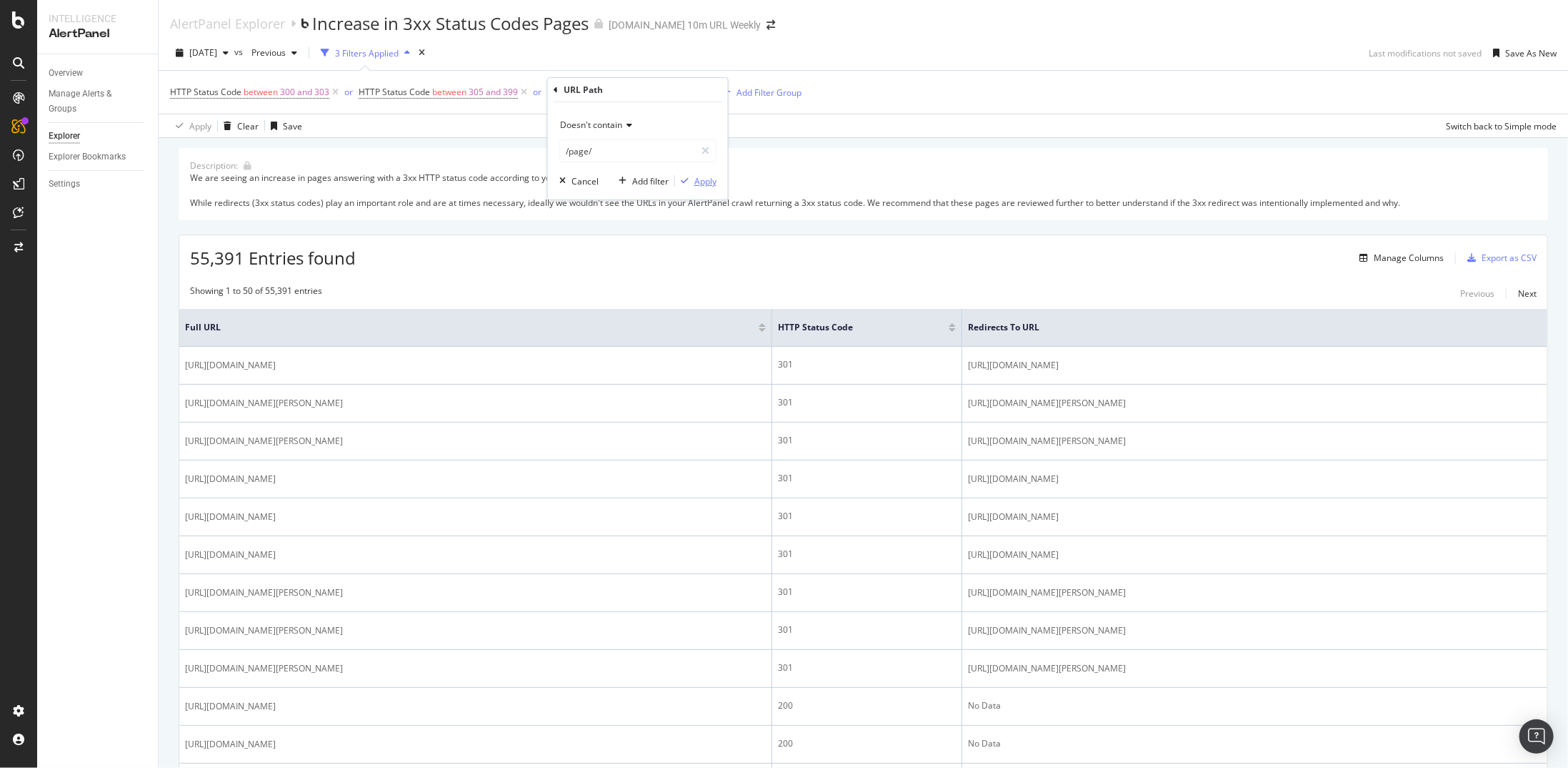
click at [712, 185] on div "Apply" at bounding box center [705, 181] width 22 height 12
click at [647, 92] on icon at bounding box center [648, 92] width 12 height 14
click at [570, 102] on div "HTTP Status Code between 300 and 303 or HTTP Status Code between 305 and 399 Ad…" at bounding box center [863, 92] width 1387 height 43
click at [565, 94] on div "Add Filter" at bounding box center [568, 92] width 38 height 12
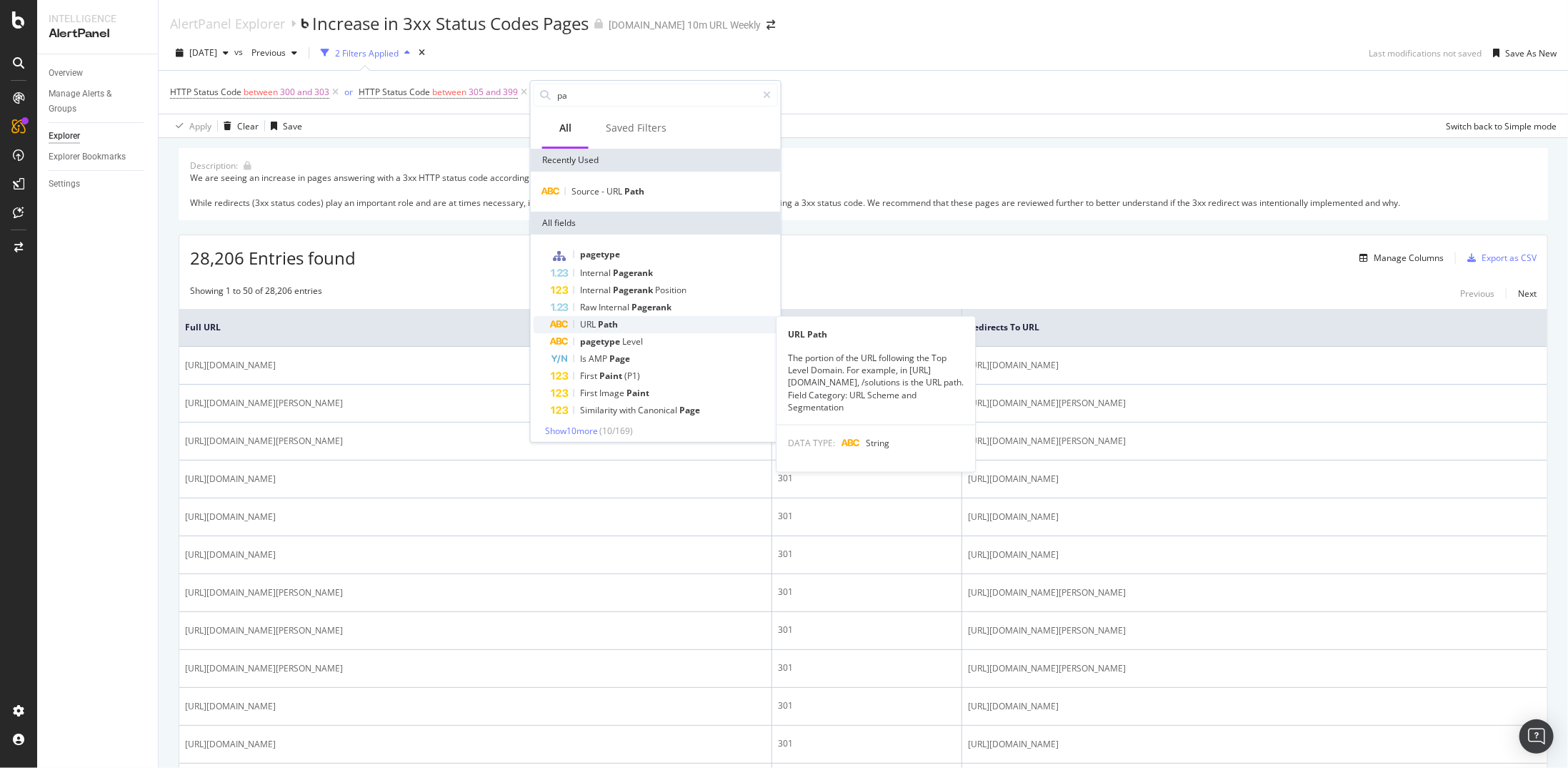
click at [632, 328] on div "URL Path" at bounding box center [664, 324] width 227 height 17
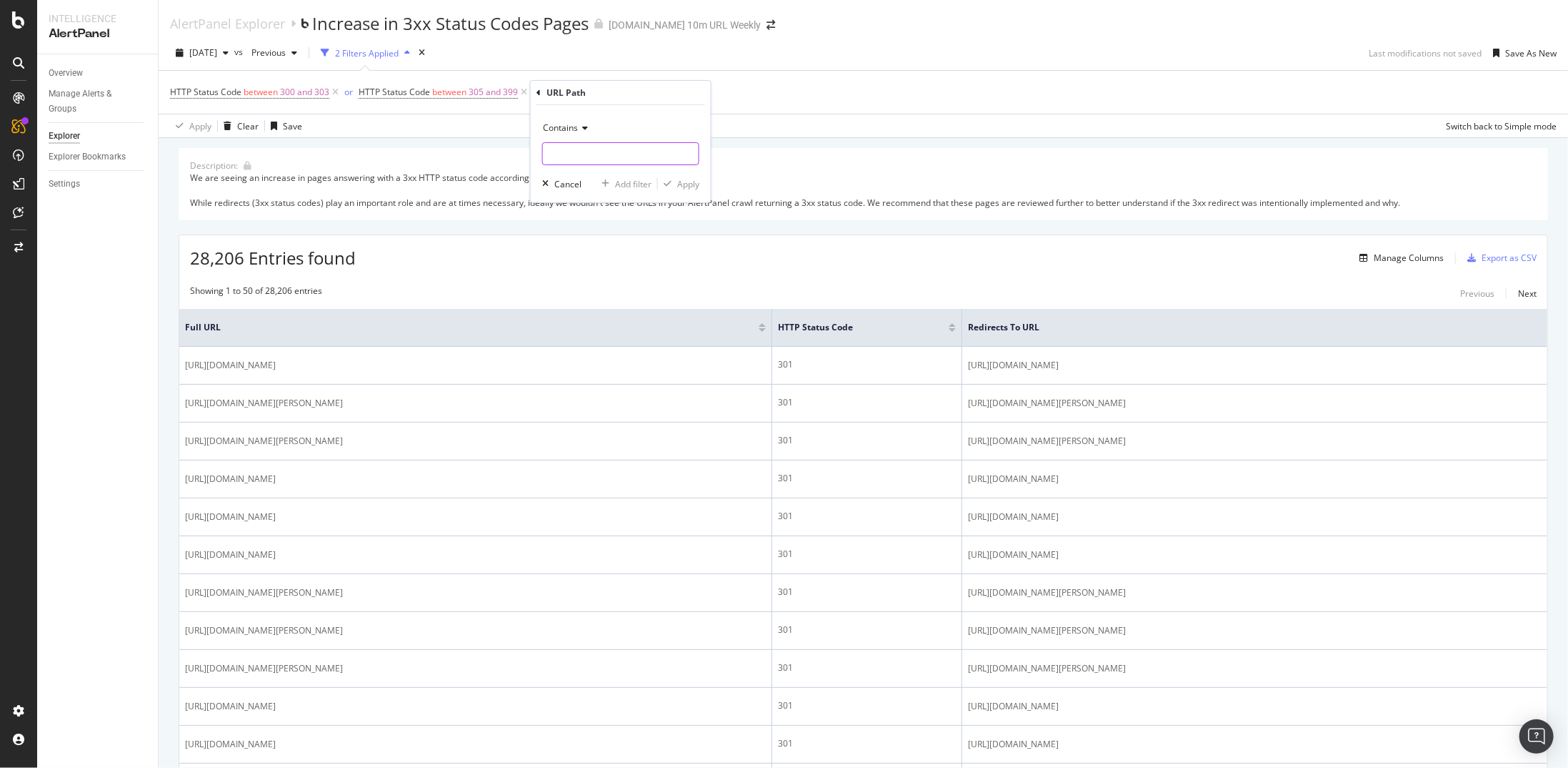
click at [552, 145] on input "text" at bounding box center [621, 154] width 156 height 23
click at [557, 132] on span "Contains" at bounding box center [560, 127] width 35 height 12
click at [598, 294] on div "Doesn't contain" at bounding box center [622, 287] width 153 height 19
click at [561, 156] on input "text" at bounding box center [621, 154] width 156 height 23
type input "/page/"
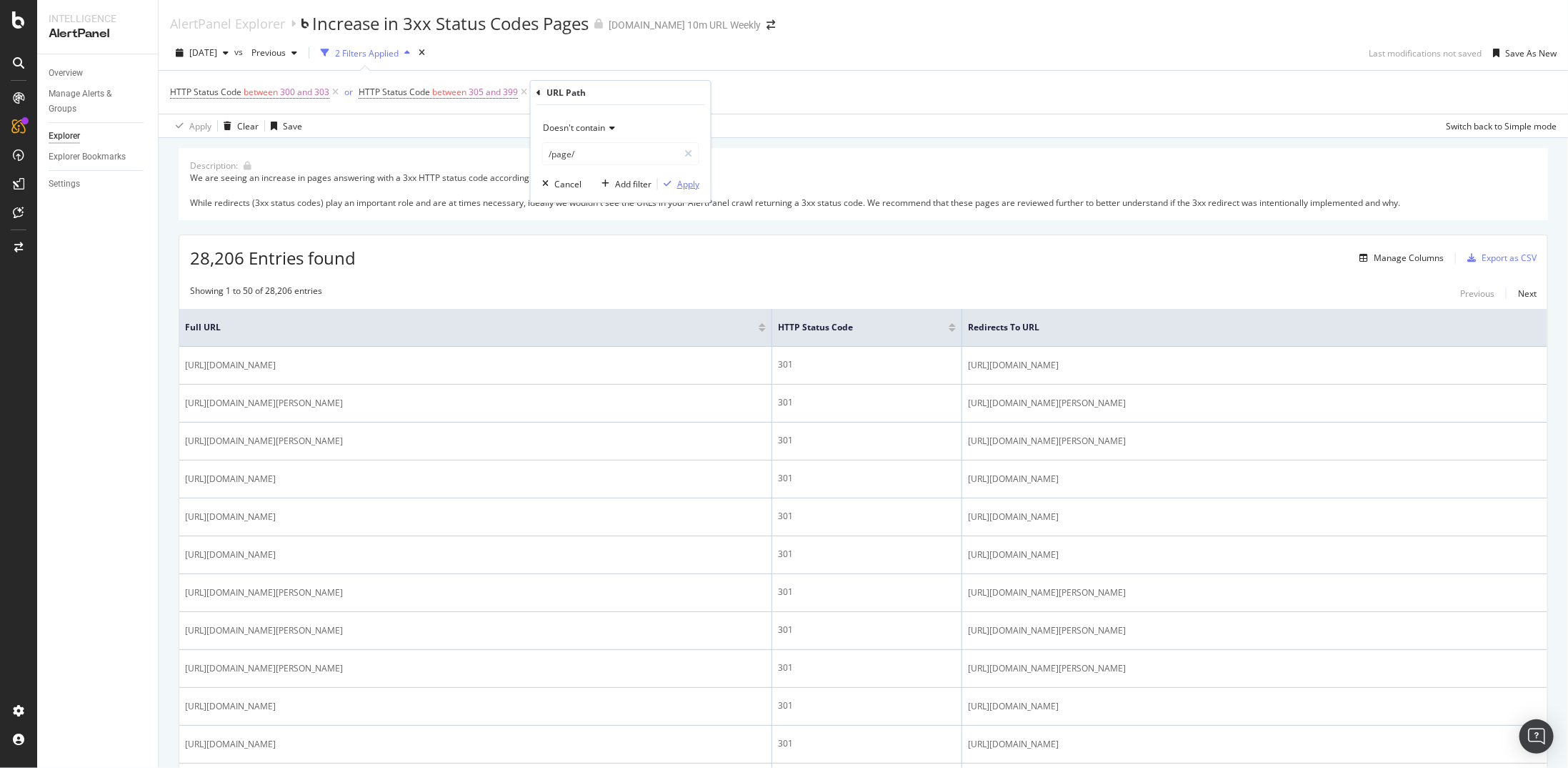
click at [679, 186] on div "Apply" at bounding box center [688, 184] width 22 height 12
click at [614, 99] on span "^.*/page/.*$" at bounding box center [617, 92] width 50 height 20
click at [553, 90] on icon at bounding box center [555, 90] width 4 height 8
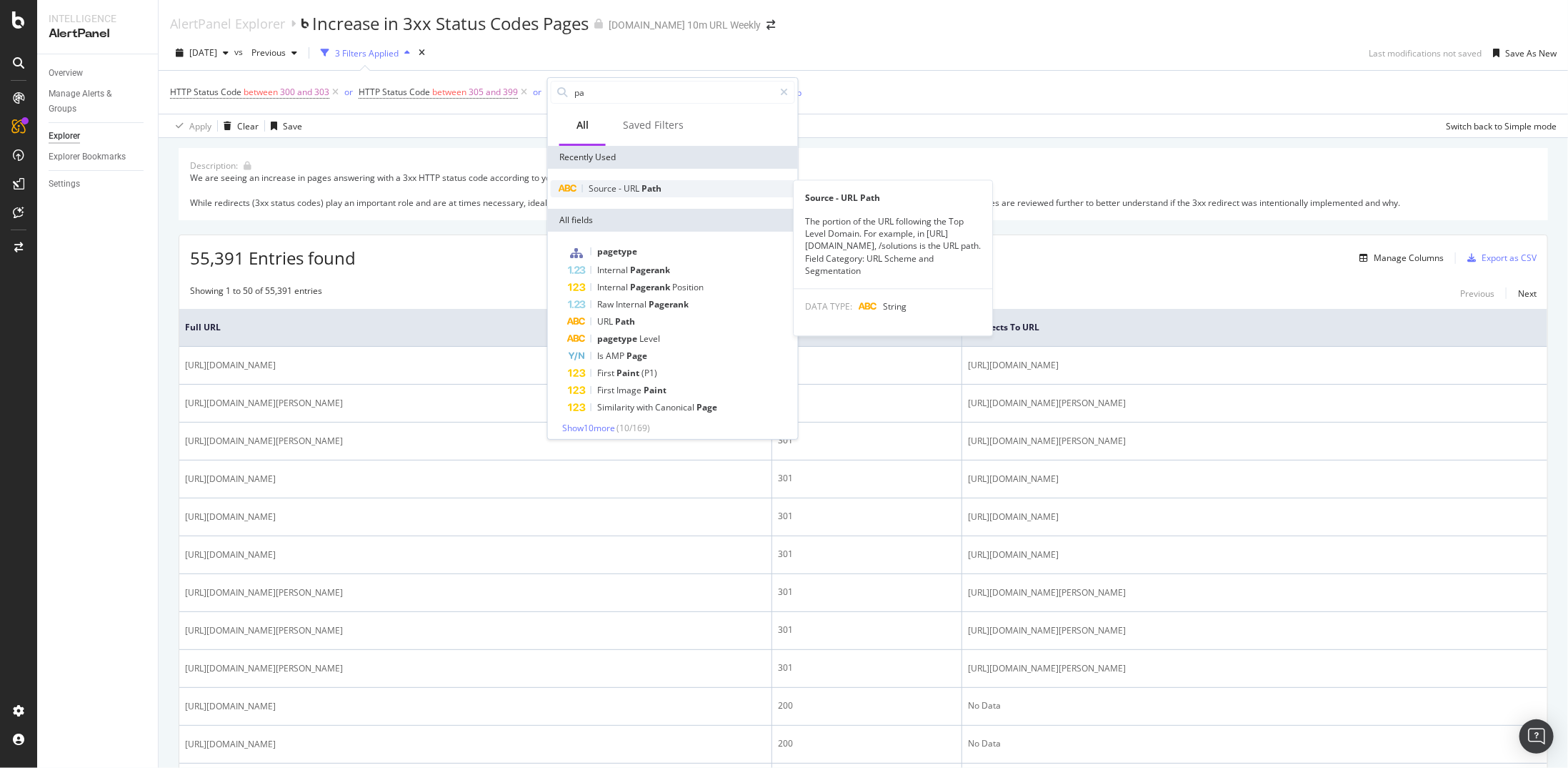
click at [641, 187] on span "Path" at bounding box center [651, 188] width 20 height 12
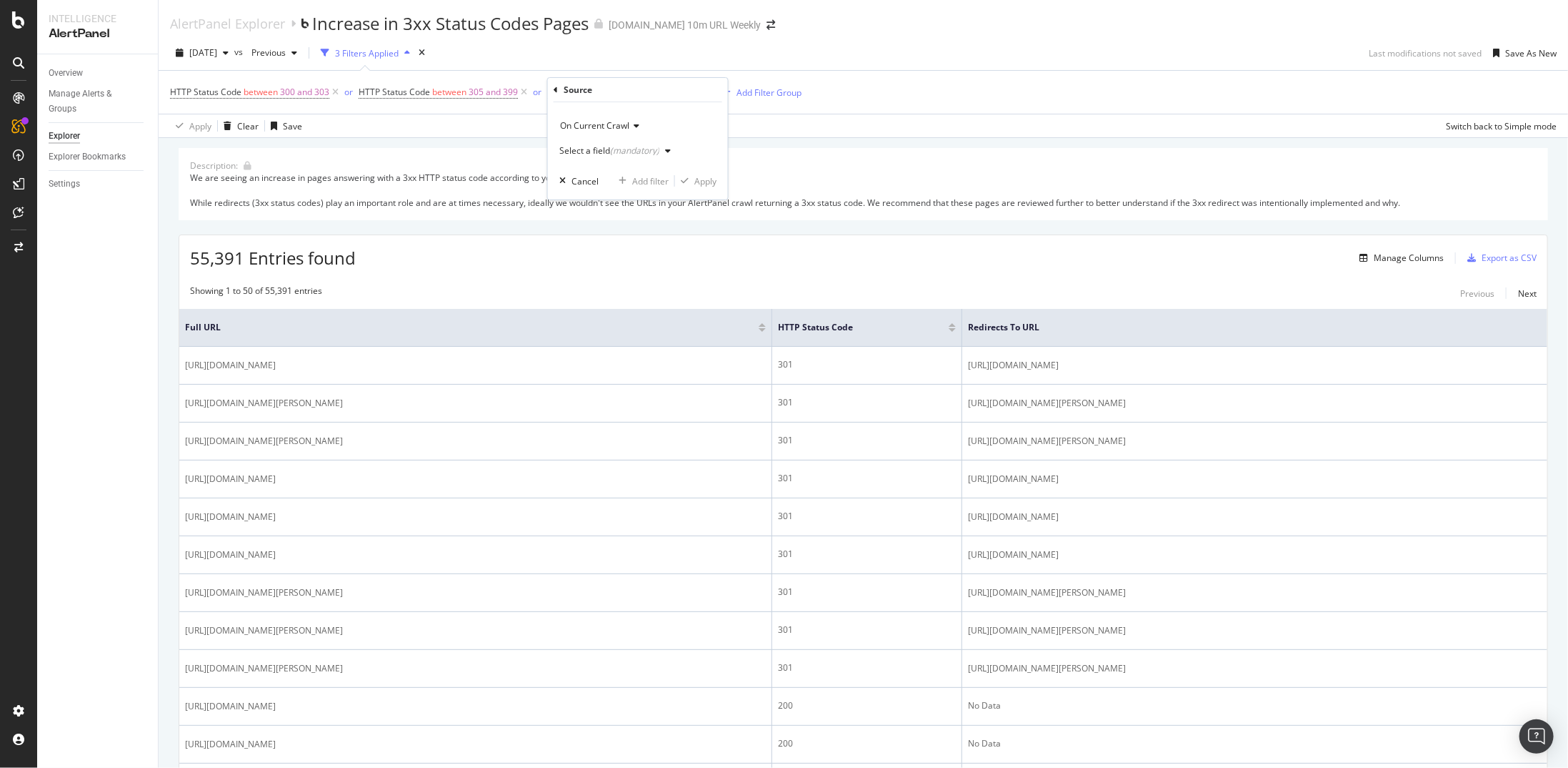
click at [621, 144] on div "Select a field (mandatory)" at bounding box center [617, 151] width 117 height 21
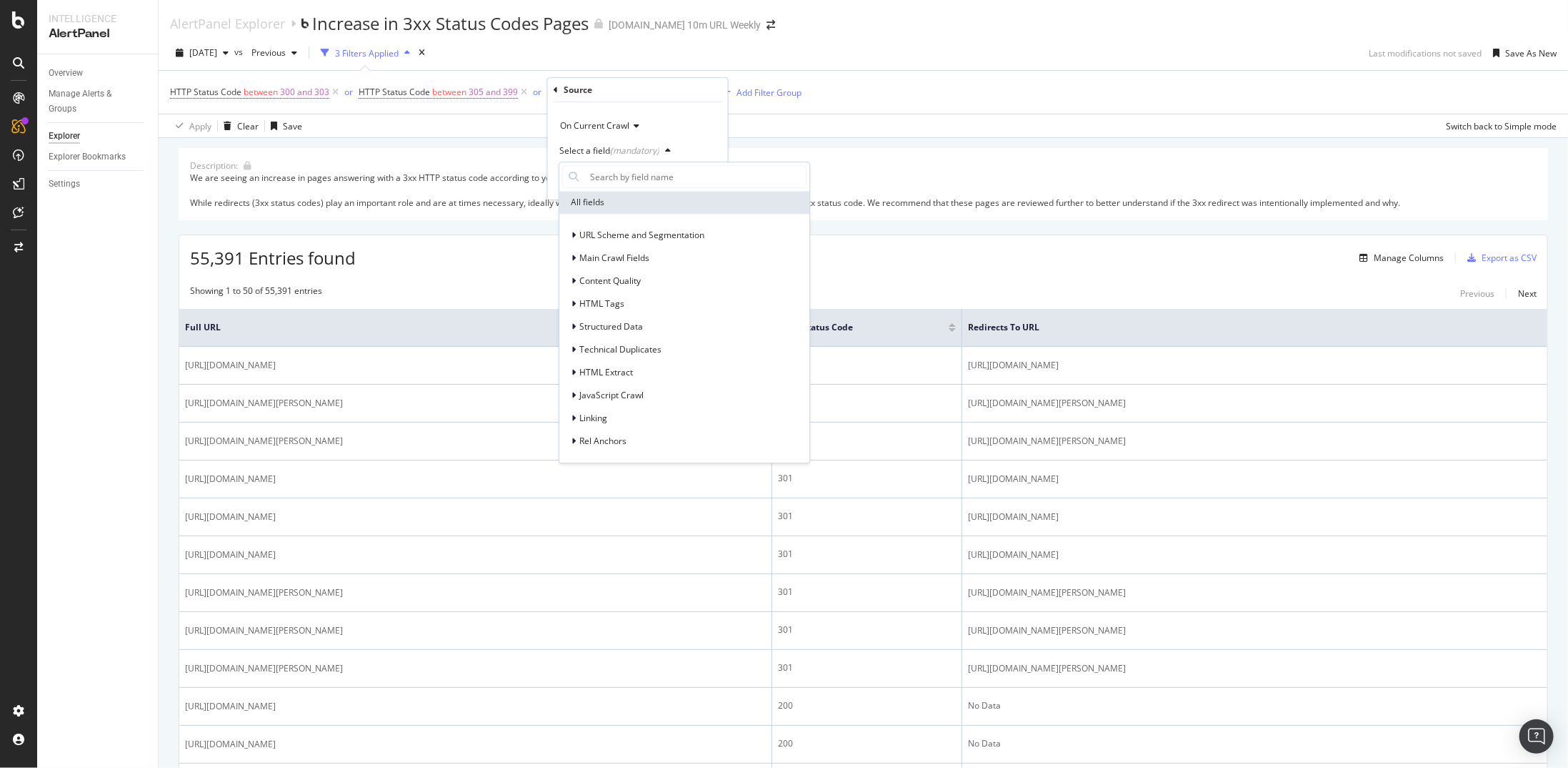
click at [621, 144] on div "Select a field (mandatory)" at bounding box center [617, 151] width 117 height 21
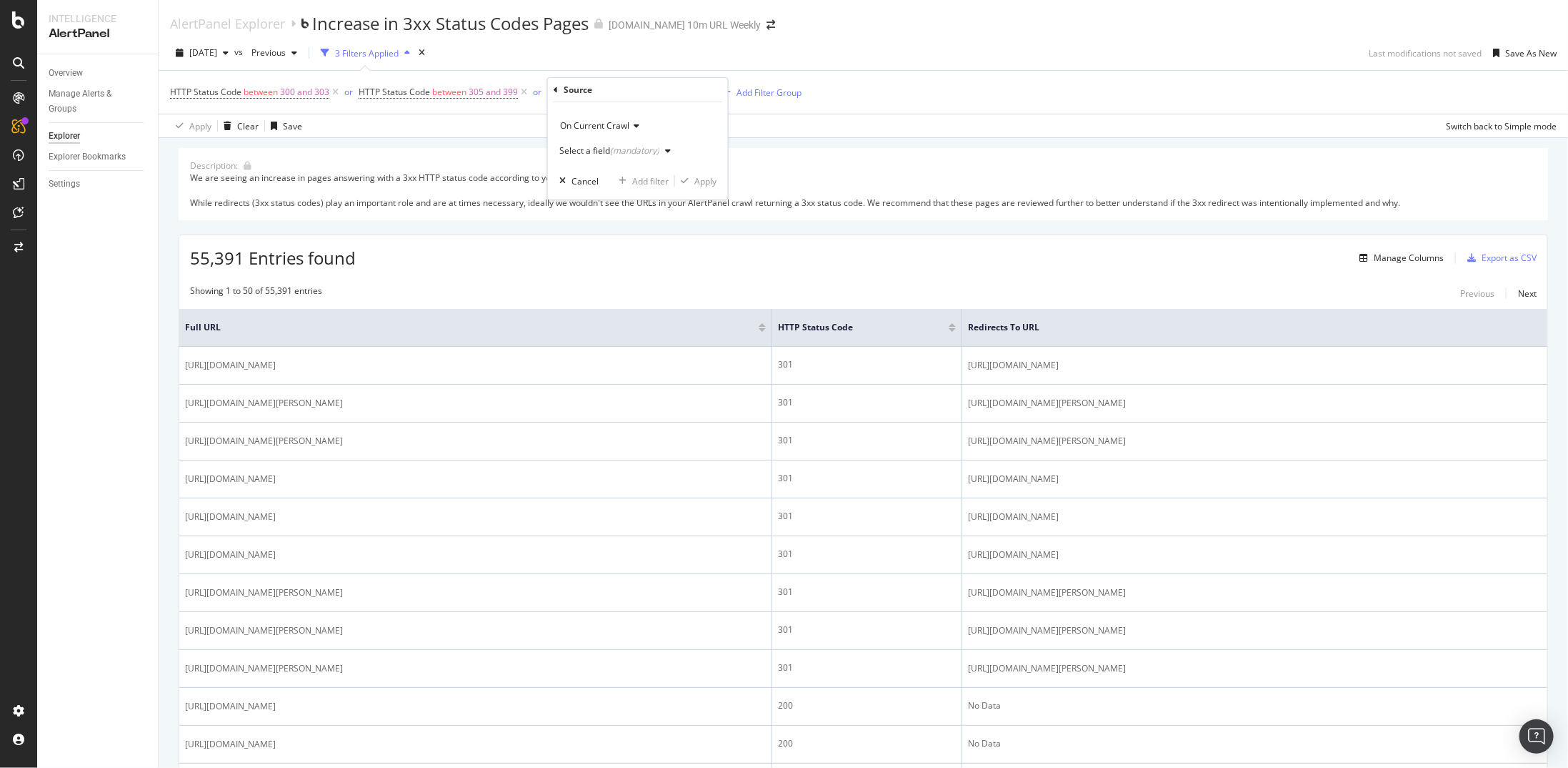
click at [598, 146] on div "Select a field (mandatory)" at bounding box center [609, 150] width 100 height 8
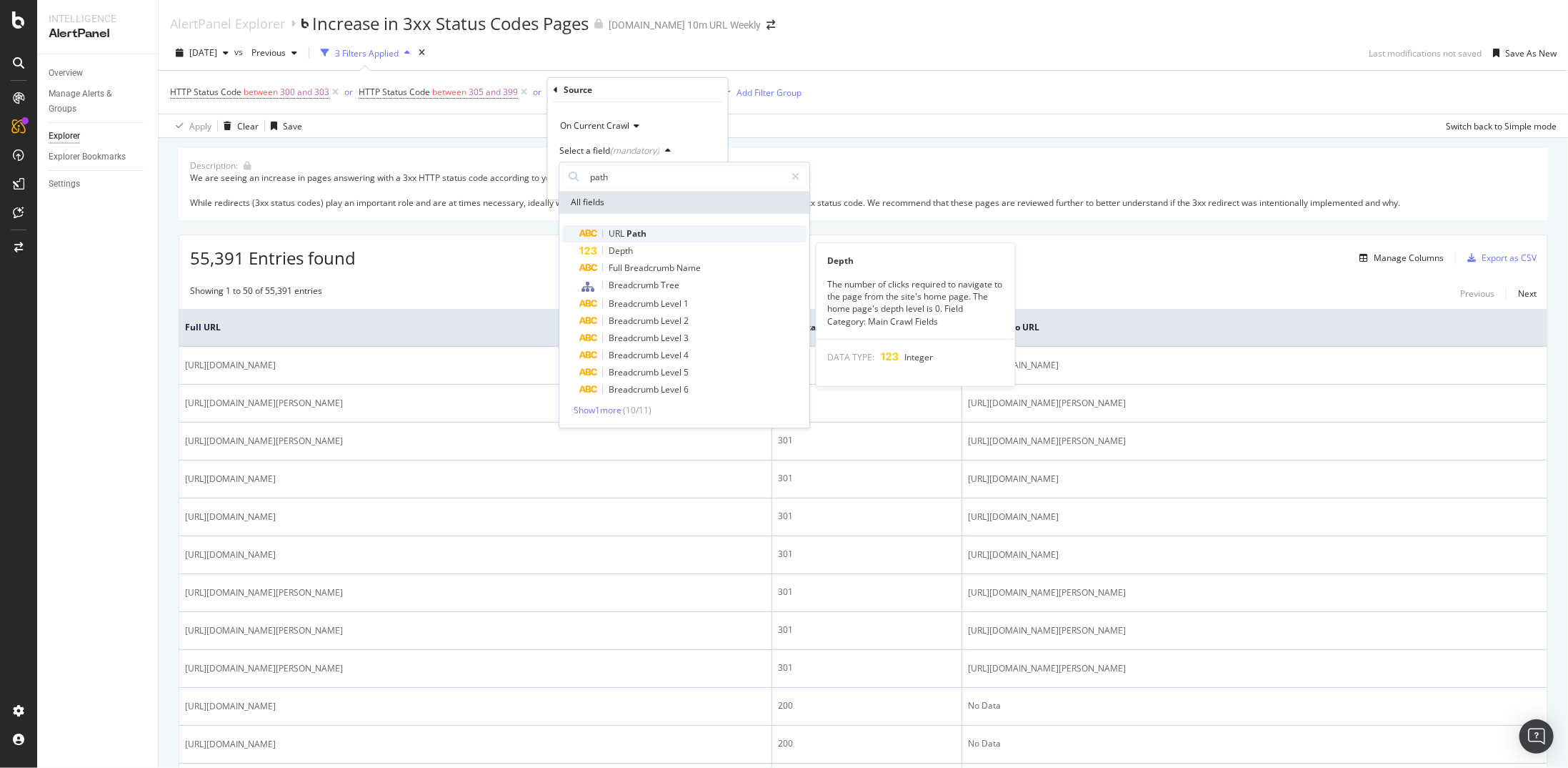
type input "path"
click at [649, 237] on div "URL Path" at bounding box center [693, 233] width 227 height 17
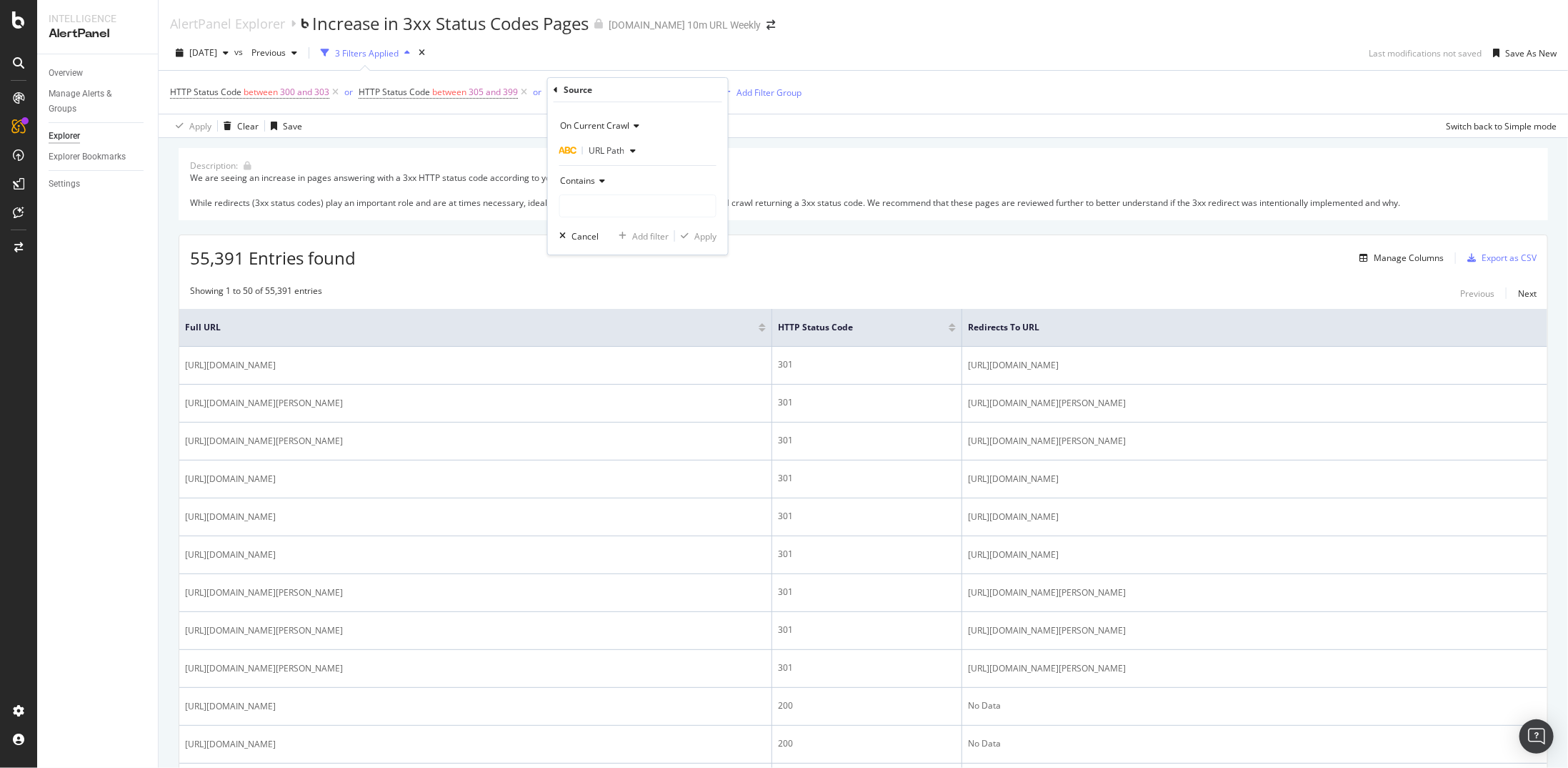
click at [579, 177] on span "Contains" at bounding box center [577, 180] width 35 height 12
drag, startPoint x: 594, startPoint y: 334, endPoint x: 591, endPoint y: 322, distance: 12.4
click at [594, 337] on span "Doesn't contain" at bounding box center [598, 339] width 62 height 12
click at [594, 195] on input "text" at bounding box center [638, 206] width 156 height 23
type input "/page/"
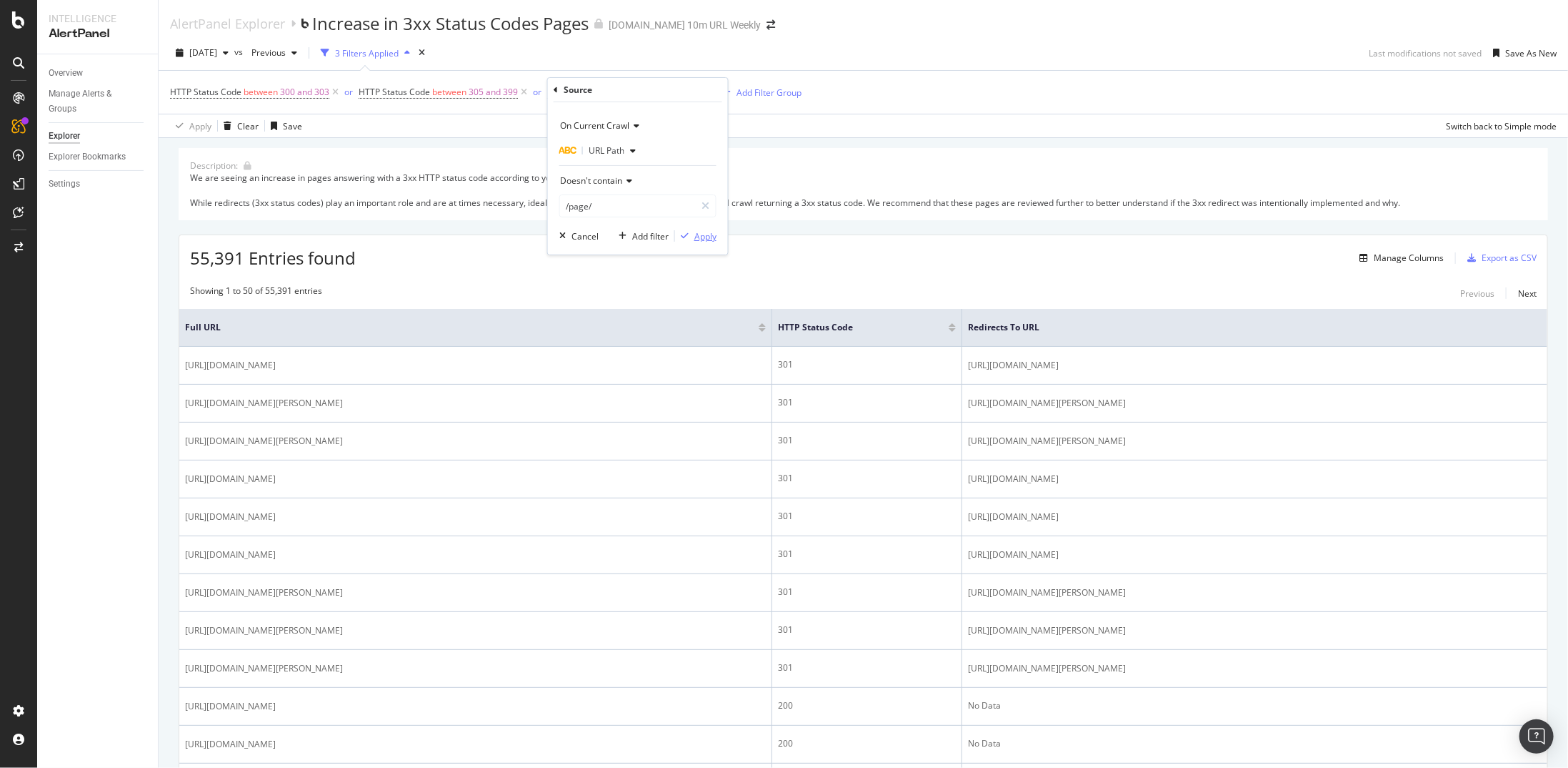
click at [699, 234] on div "Apply" at bounding box center [705, 236] width 22 height 12
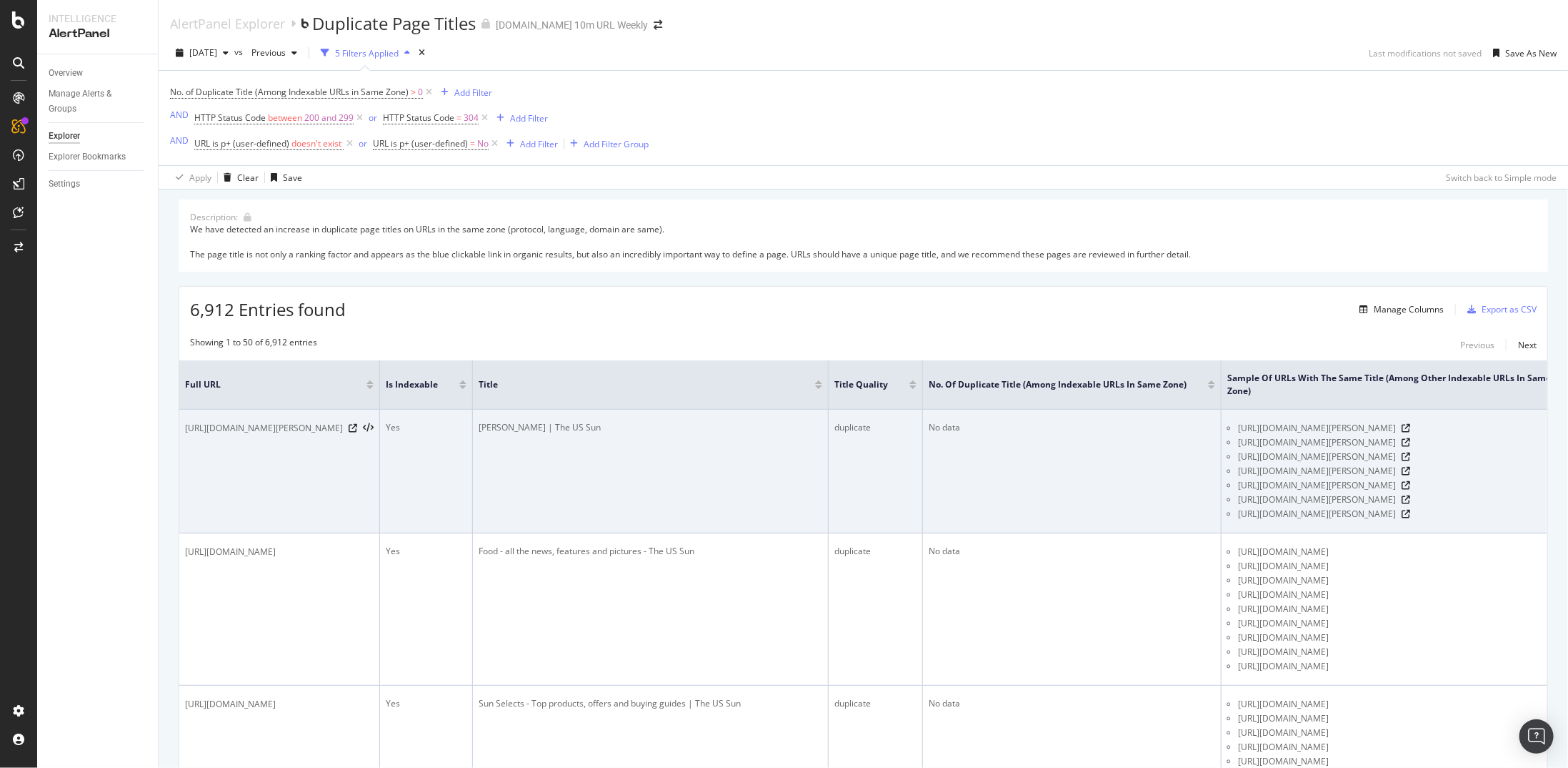
scroll to position [143, 0]
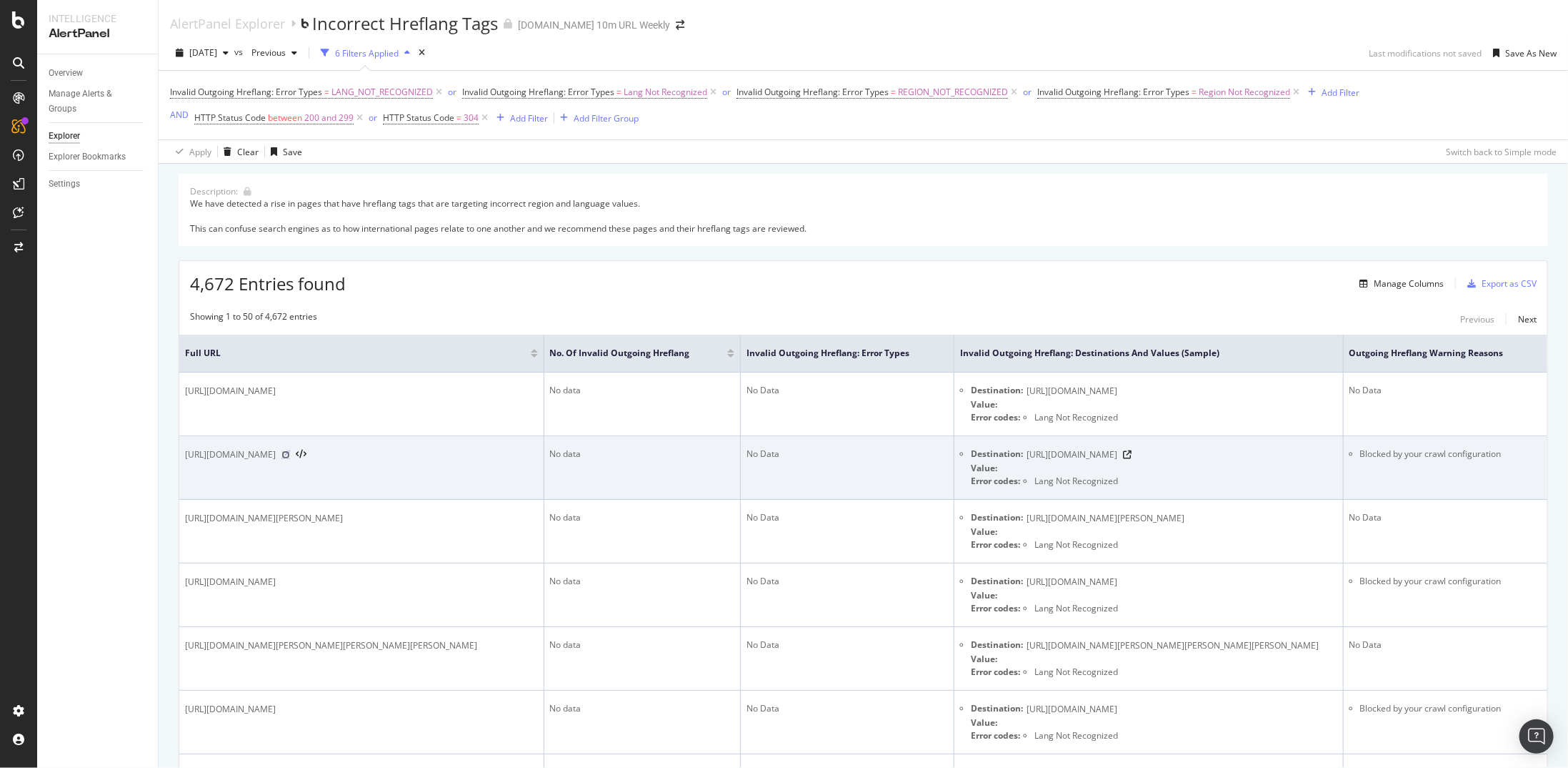
click at [290, 459] on icon at bounding box center [286, 454] width 8 height 8
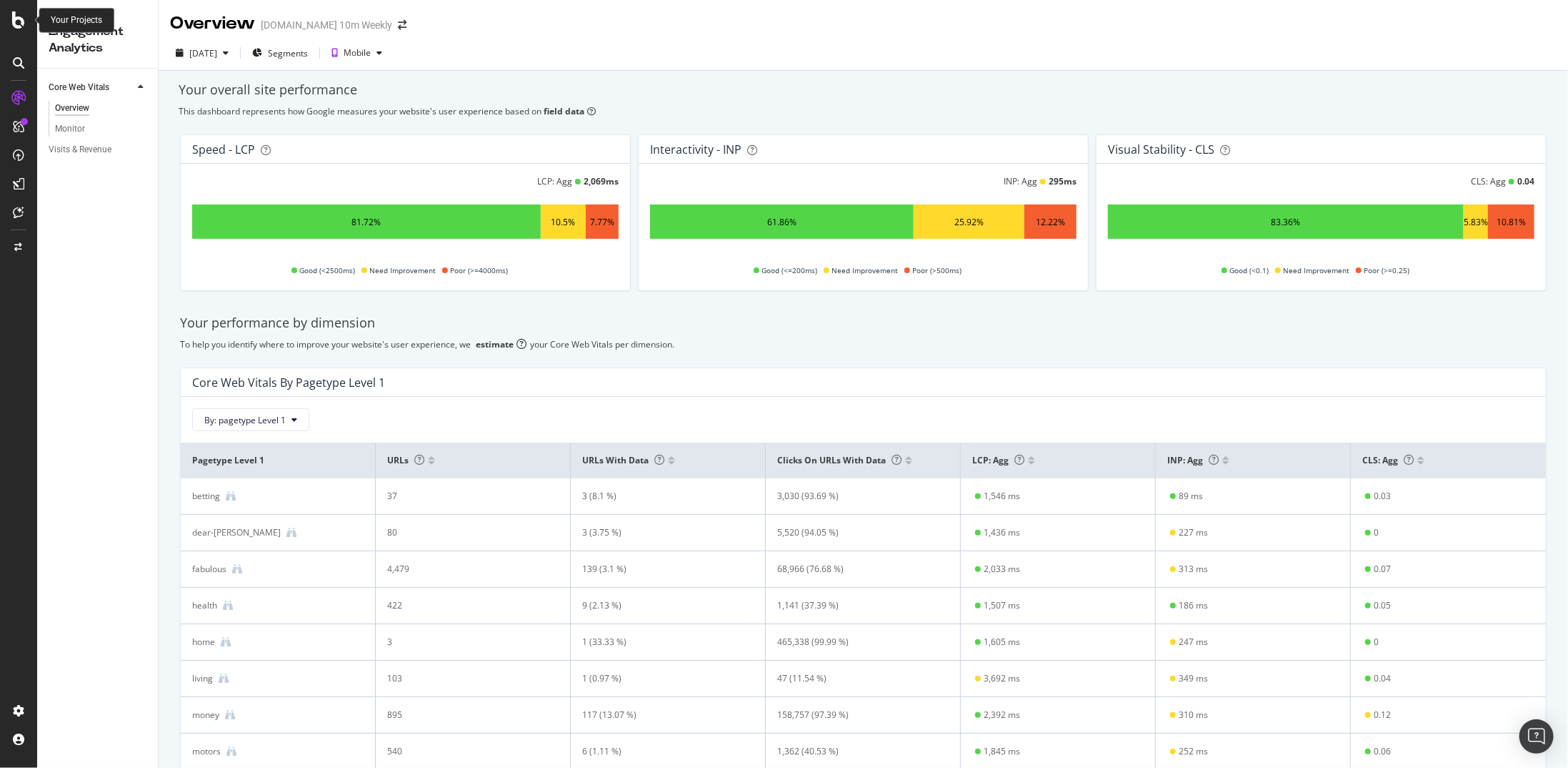
click at [20, 21] on icon at bounding box center [19, 20] width 13 height 17
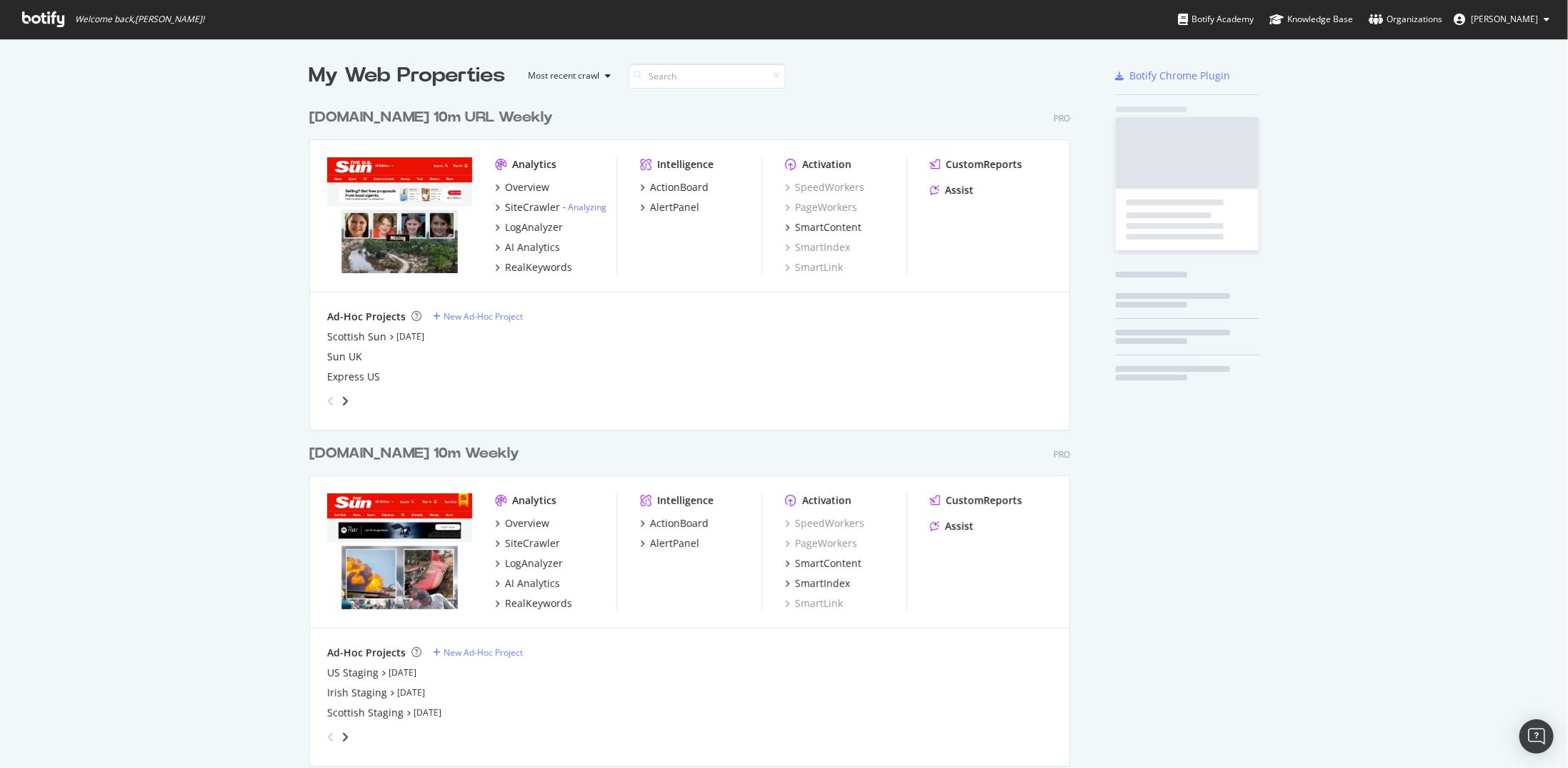
scroll to position [757, 1547]
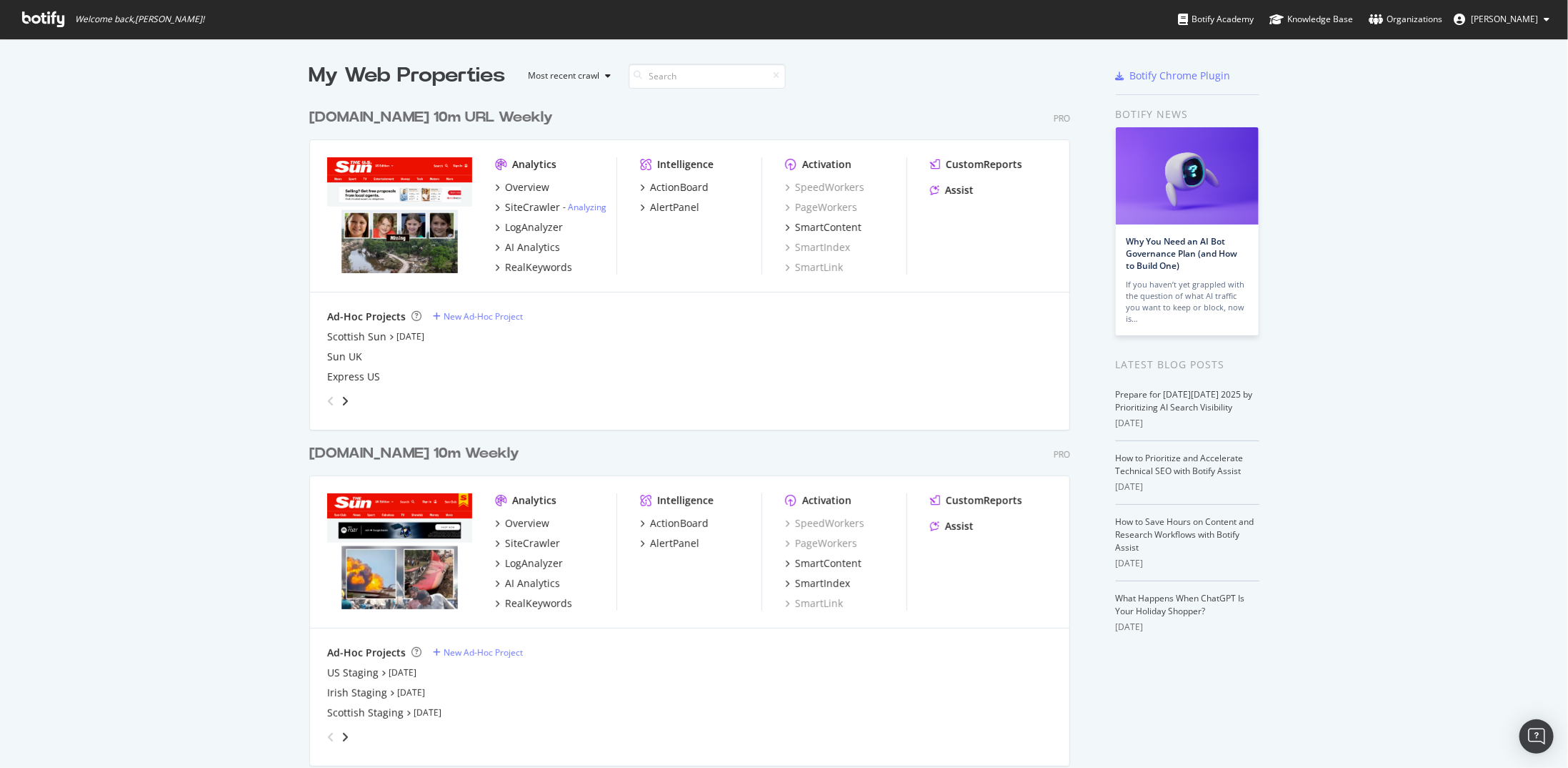
click at [438, 458] on div "[DOMAIN_NAME] 10m Weekly" at bounding box center [415, 453] width 210 height 21
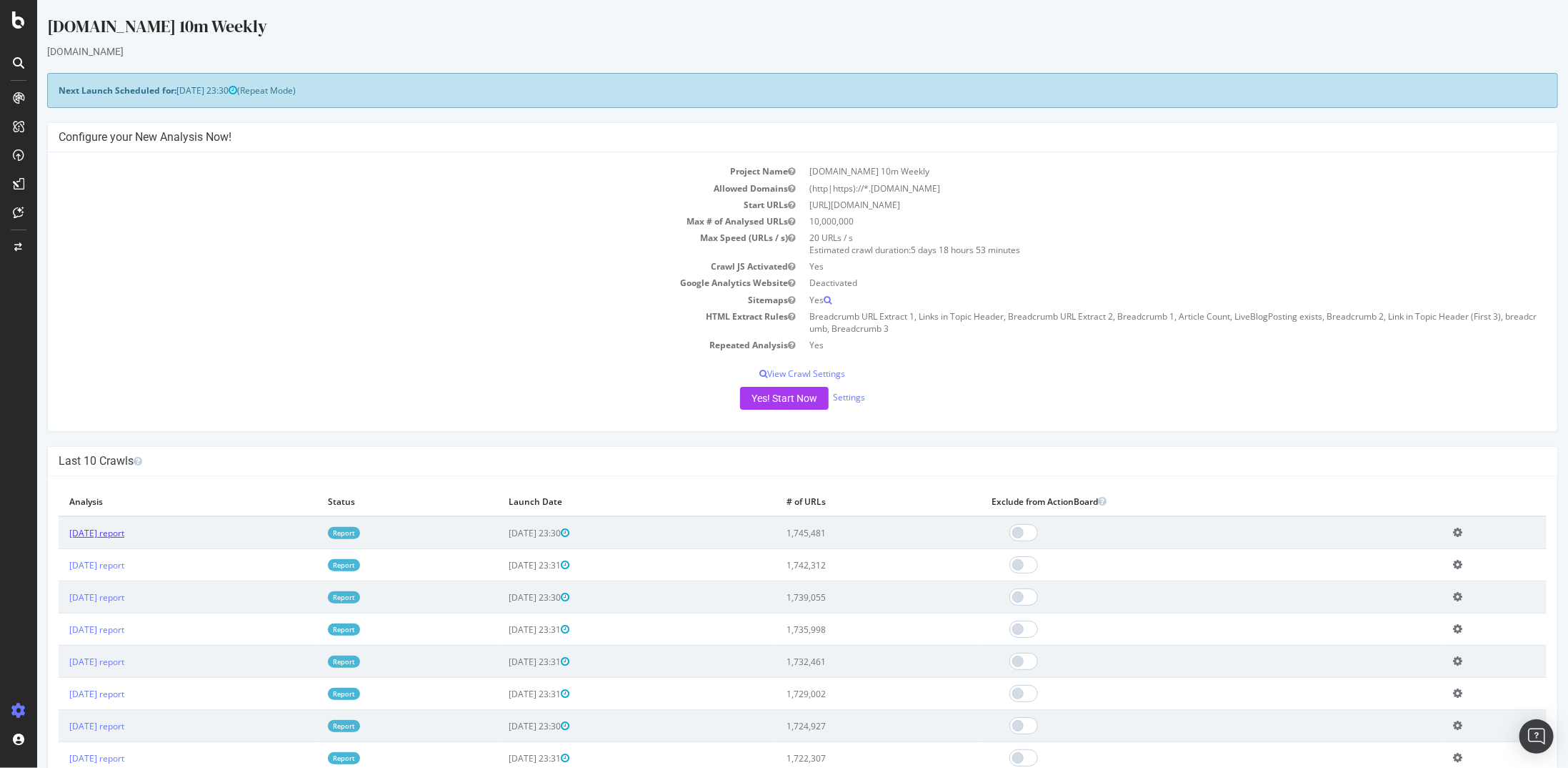
click at [98, 531] on link "[DATE] report" at bounding box center [96, 532] width 55 height 12
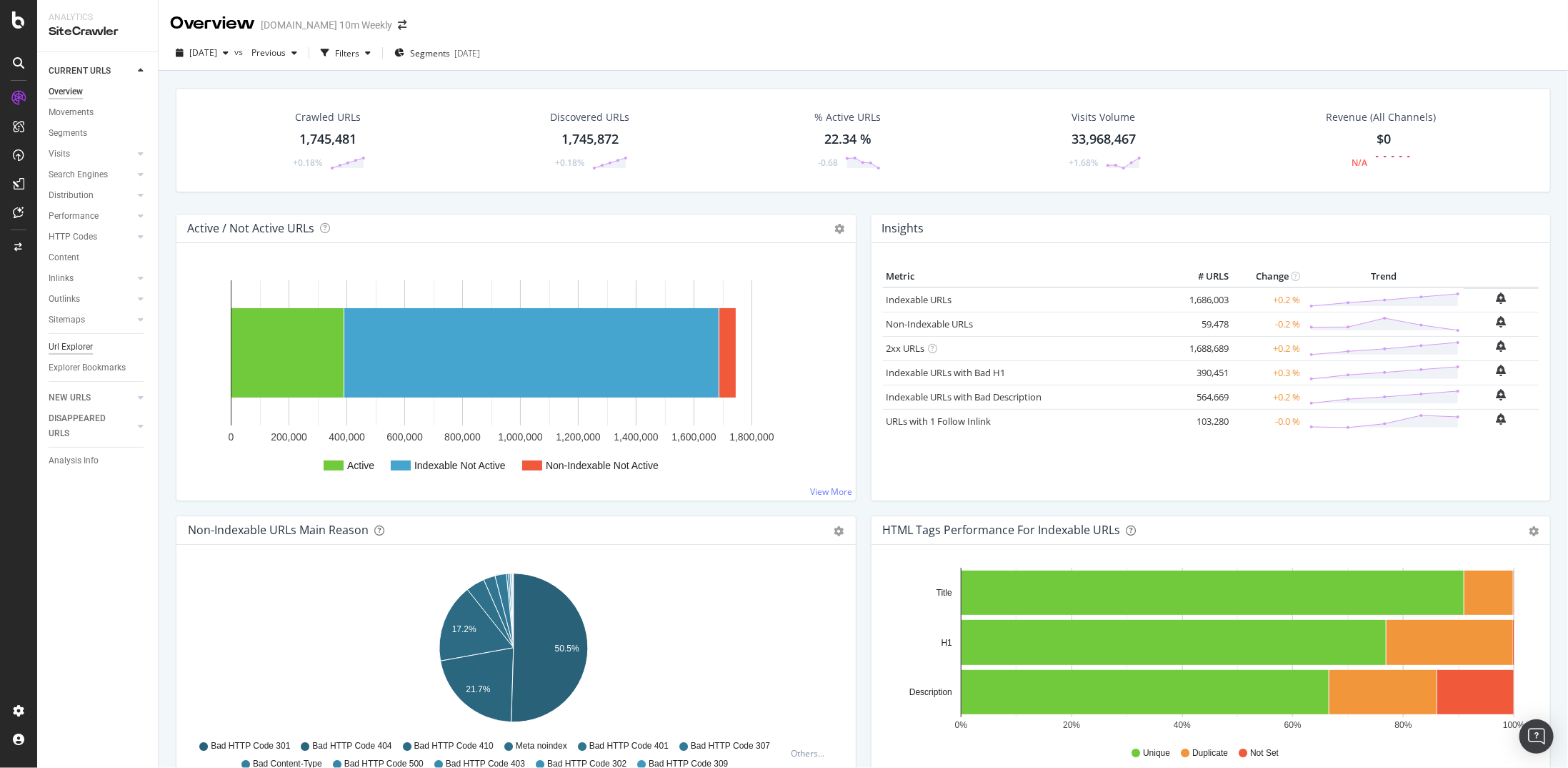
click at [66, 343] on div "Url Explorer" at bounding box center [71, 347] width 44 height 15
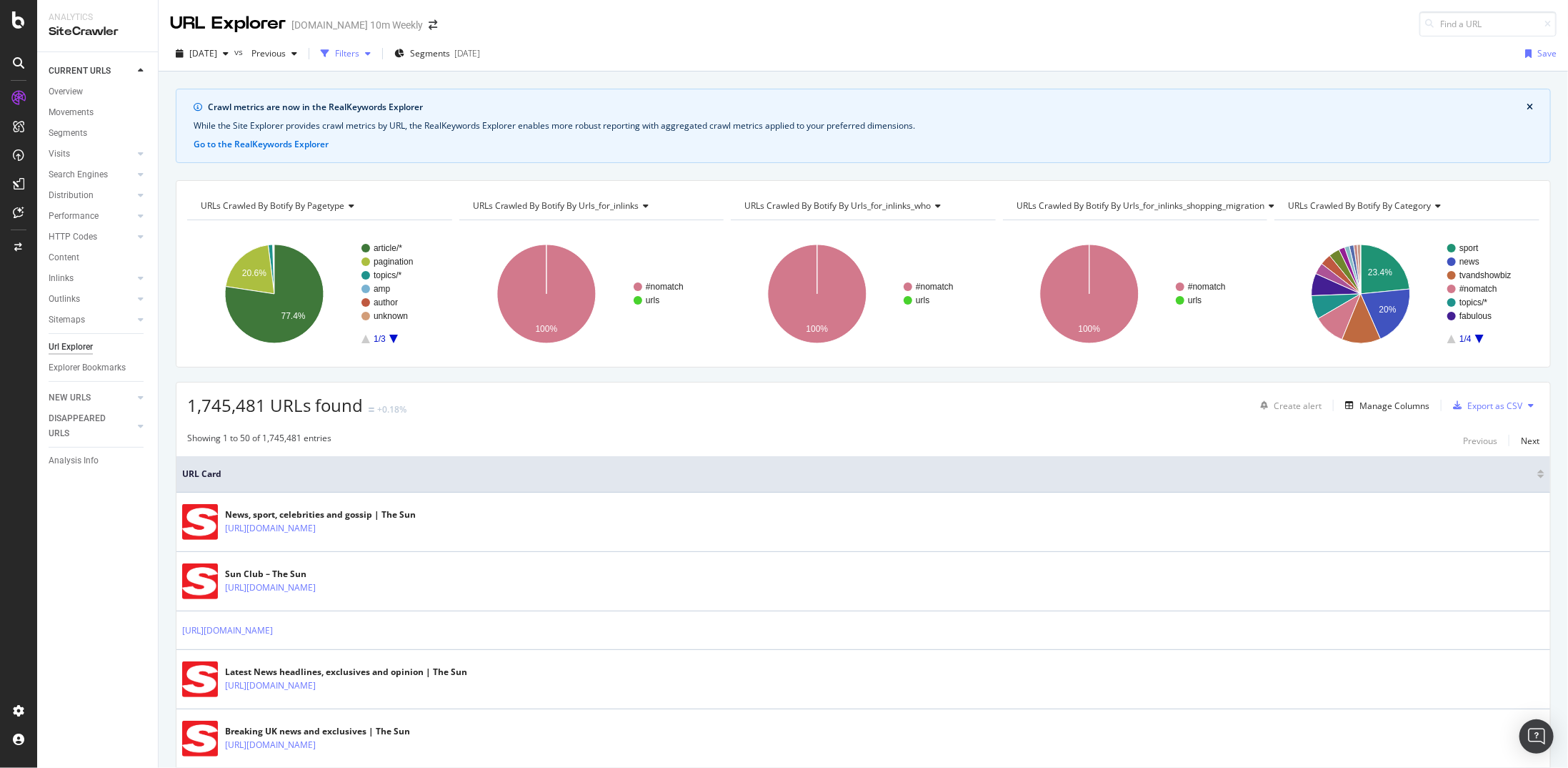
click at [369, 60] on div "Filters" at bounding box center [346, 53] width 62 height 21
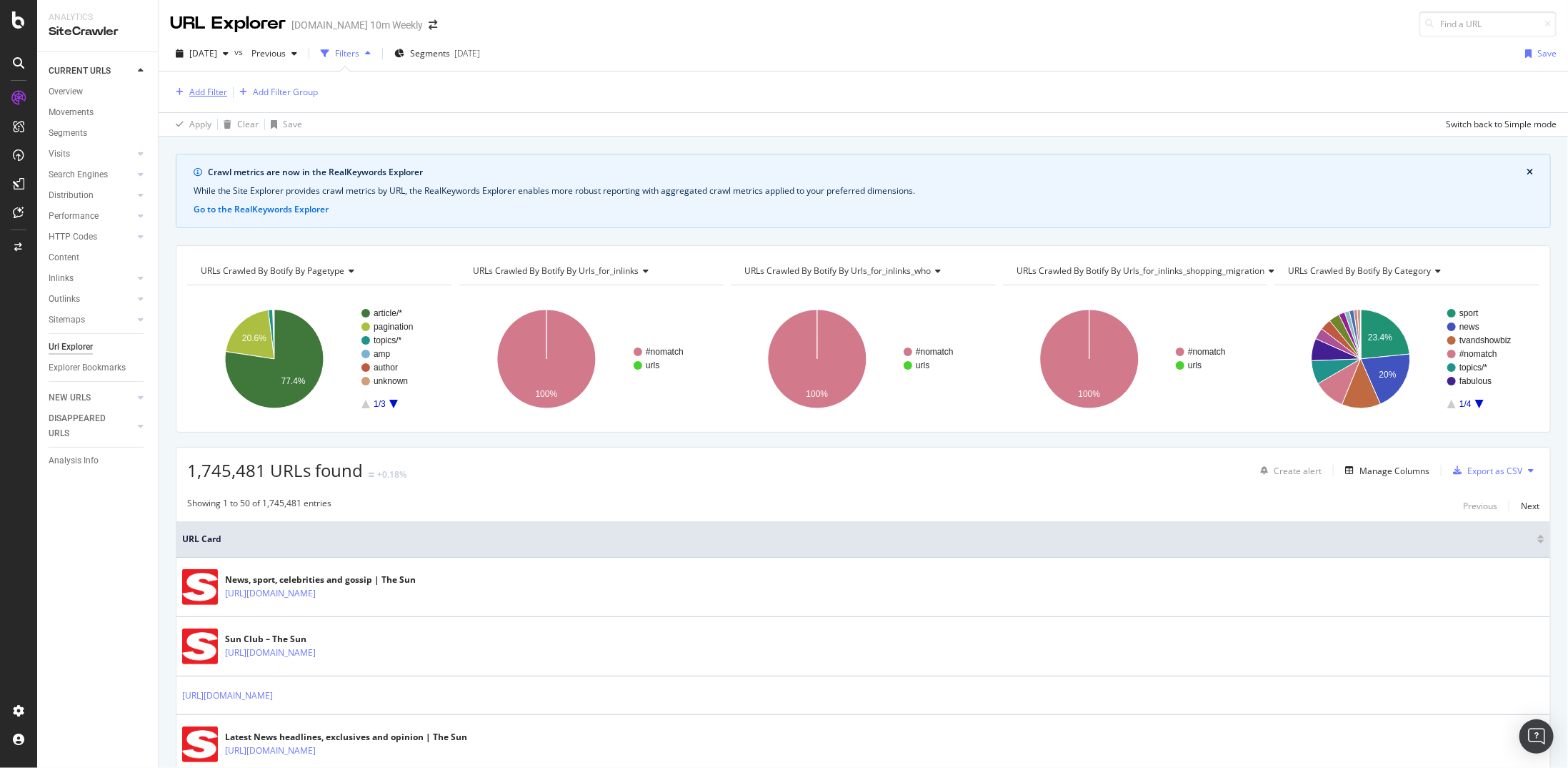
click at [213, 93] on div "Add Filter" at bounding box center [209, 91] width 38 height 12
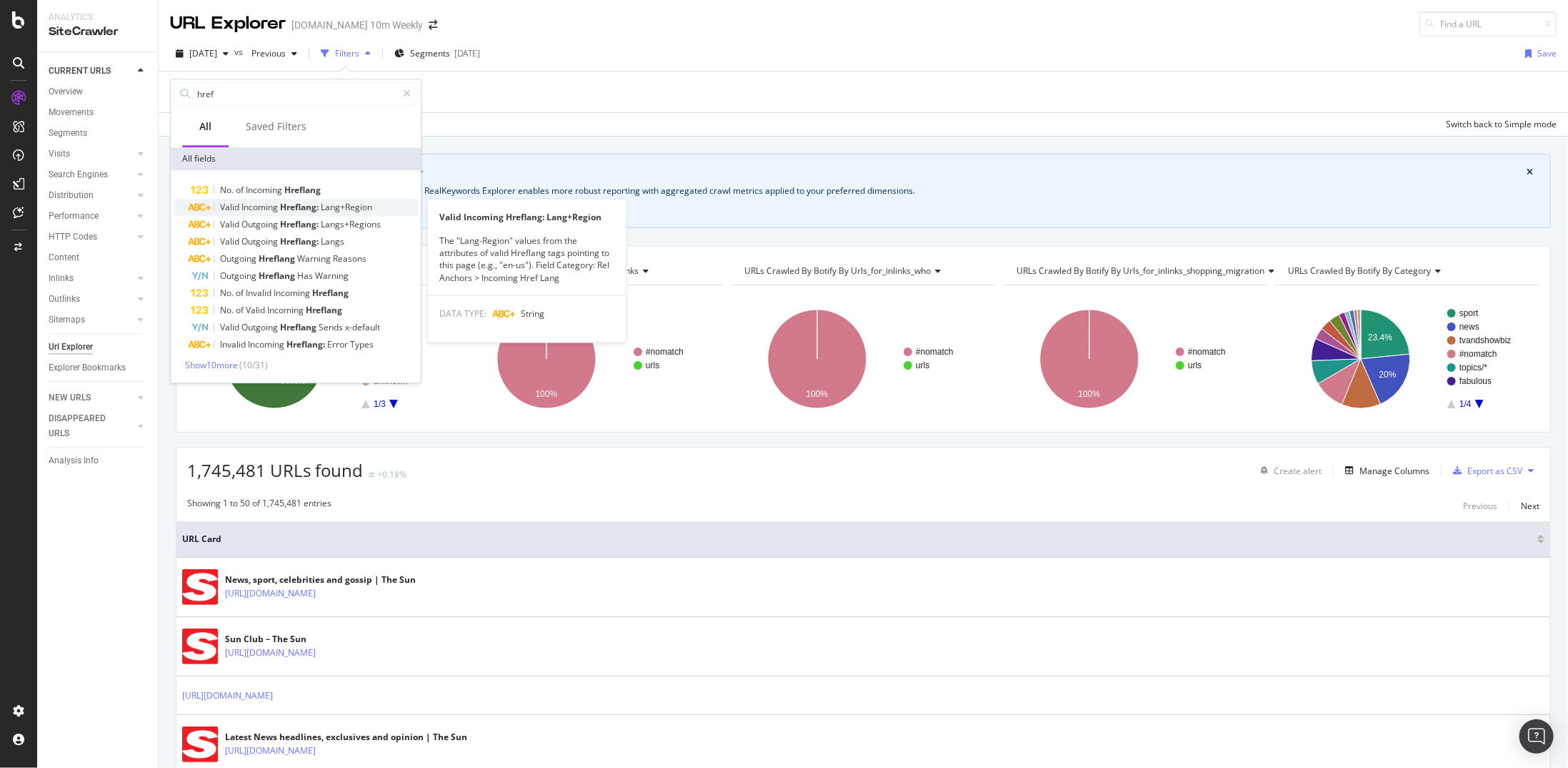
type input "href"
click at [309, 207] on span "Hreflang:" at bounding box center [300, 207] width 41 height 12
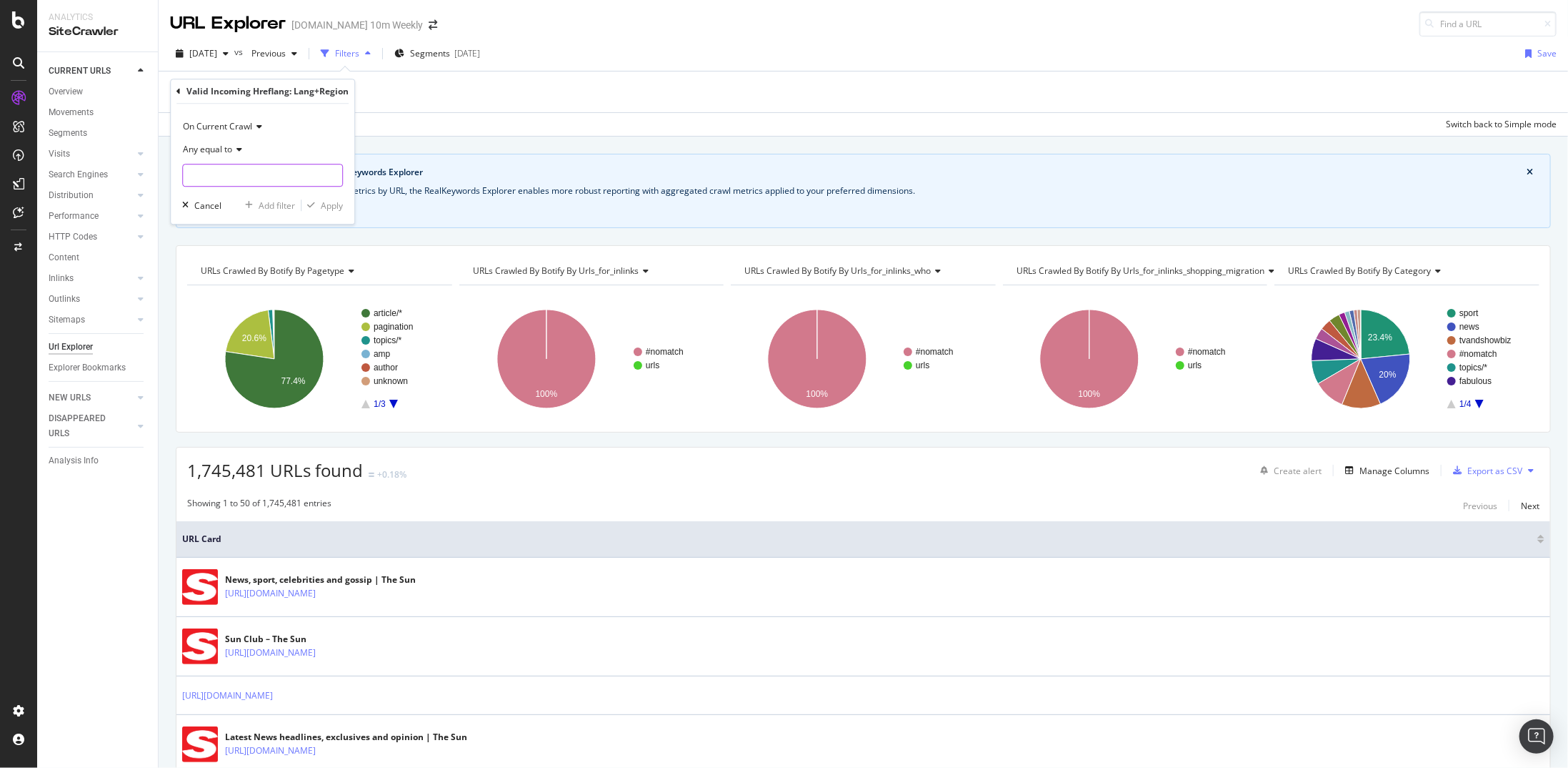
click at [249, 181] on input "text" at bounding box center [263, 175] width 159 height 23
click at [223, 177] on input "text" at bounding box center [263, 175] width 159 height 23
click at [177, 85] on div "Valid Incoming Hreflang: Lang+Region" at bounding box center [263, 92] width 172 height 25
click at [177, 89] on icon at bounding box center [178, 91] width 4 height 8
